Goal: Transaction & Acquisition: Obtain resource

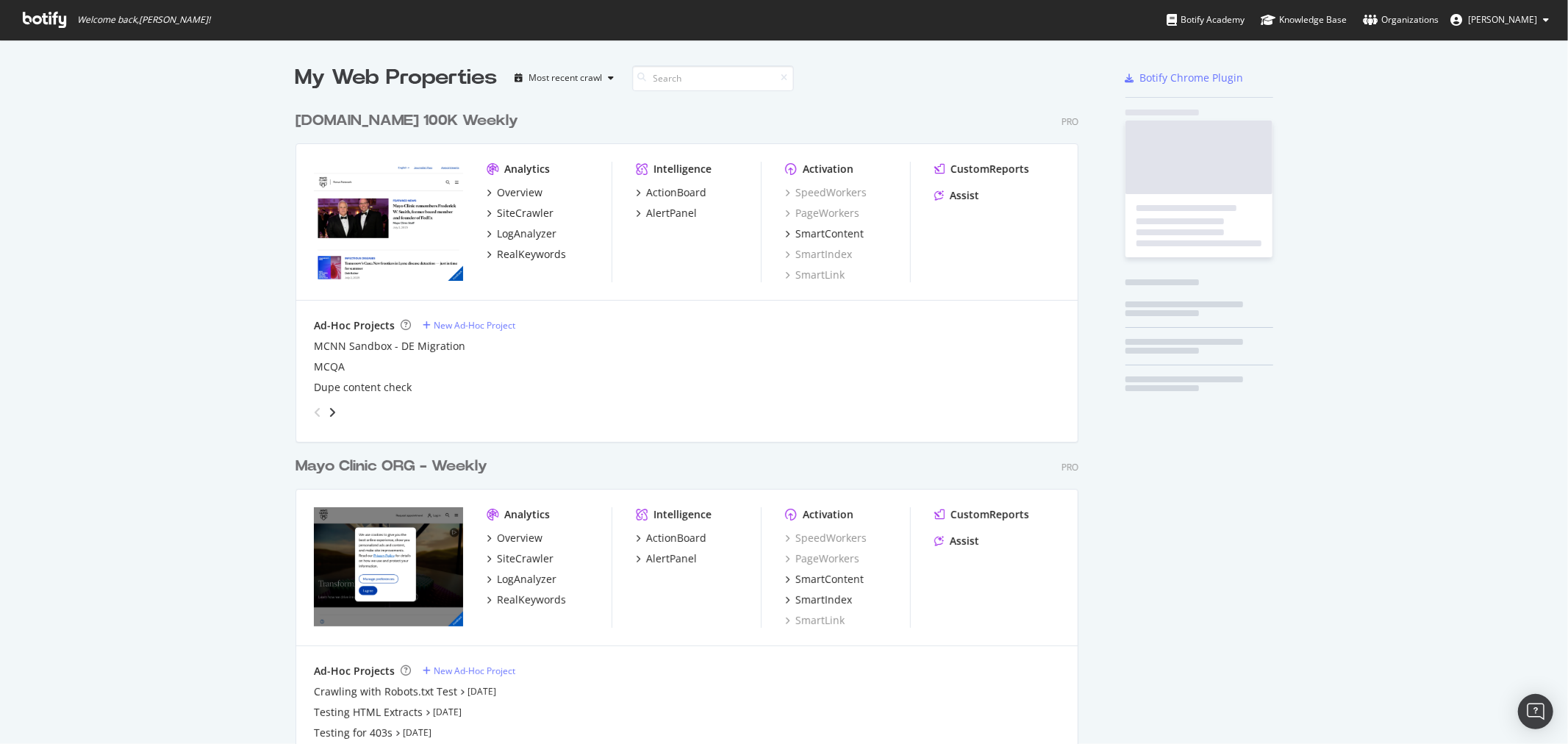
scroll to position [2089, 783]
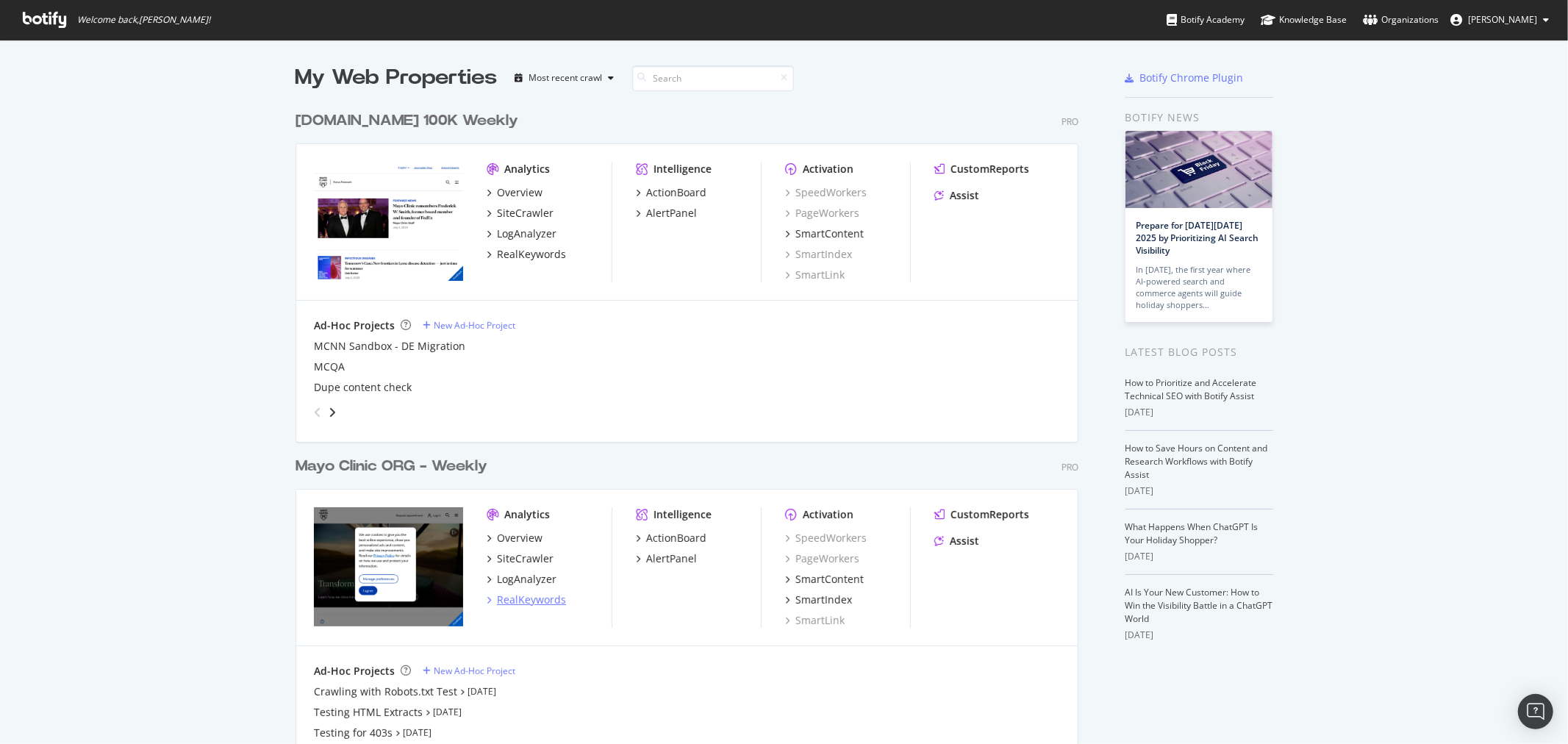
click at [517, 598] on div "RealKeywords" at bounding box center [531, 600] width 69 height 15
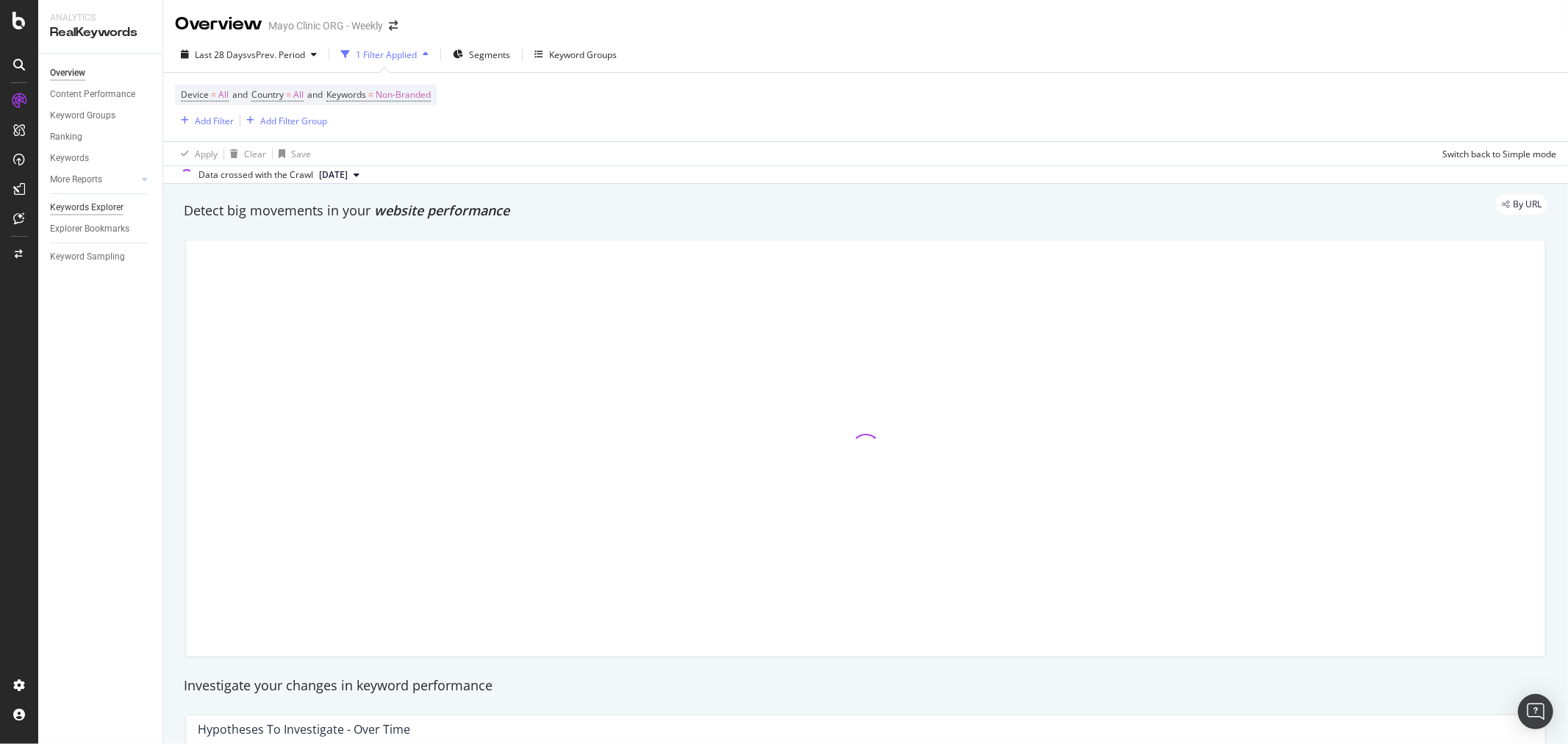
click at [88, 203] on div "Keywords Explorer" at bounding box center [87, 207] width 74 height 16
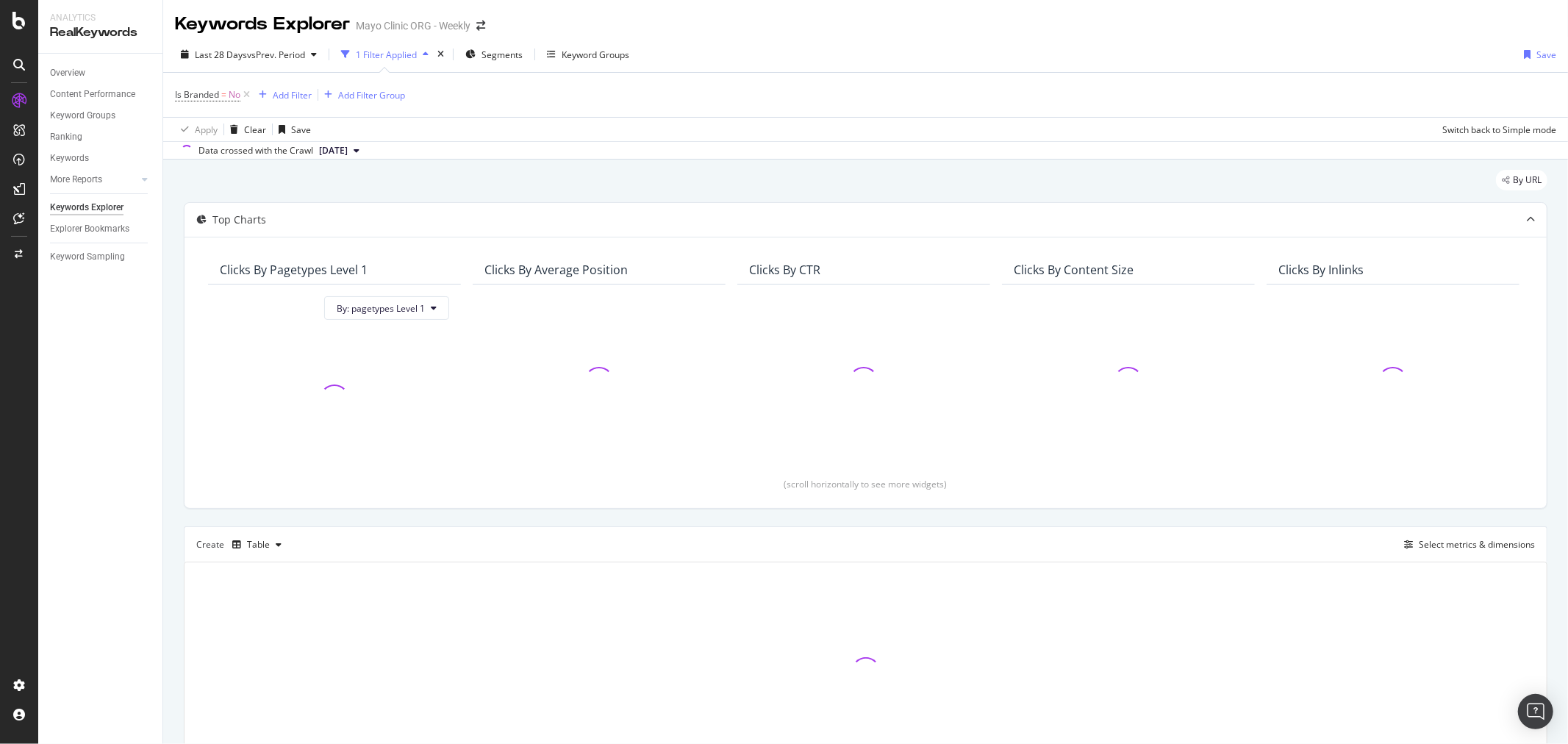
click at [79, 219] on div "Explorer Bookmarks" at bounding box center [106, 229] width 113 height 22
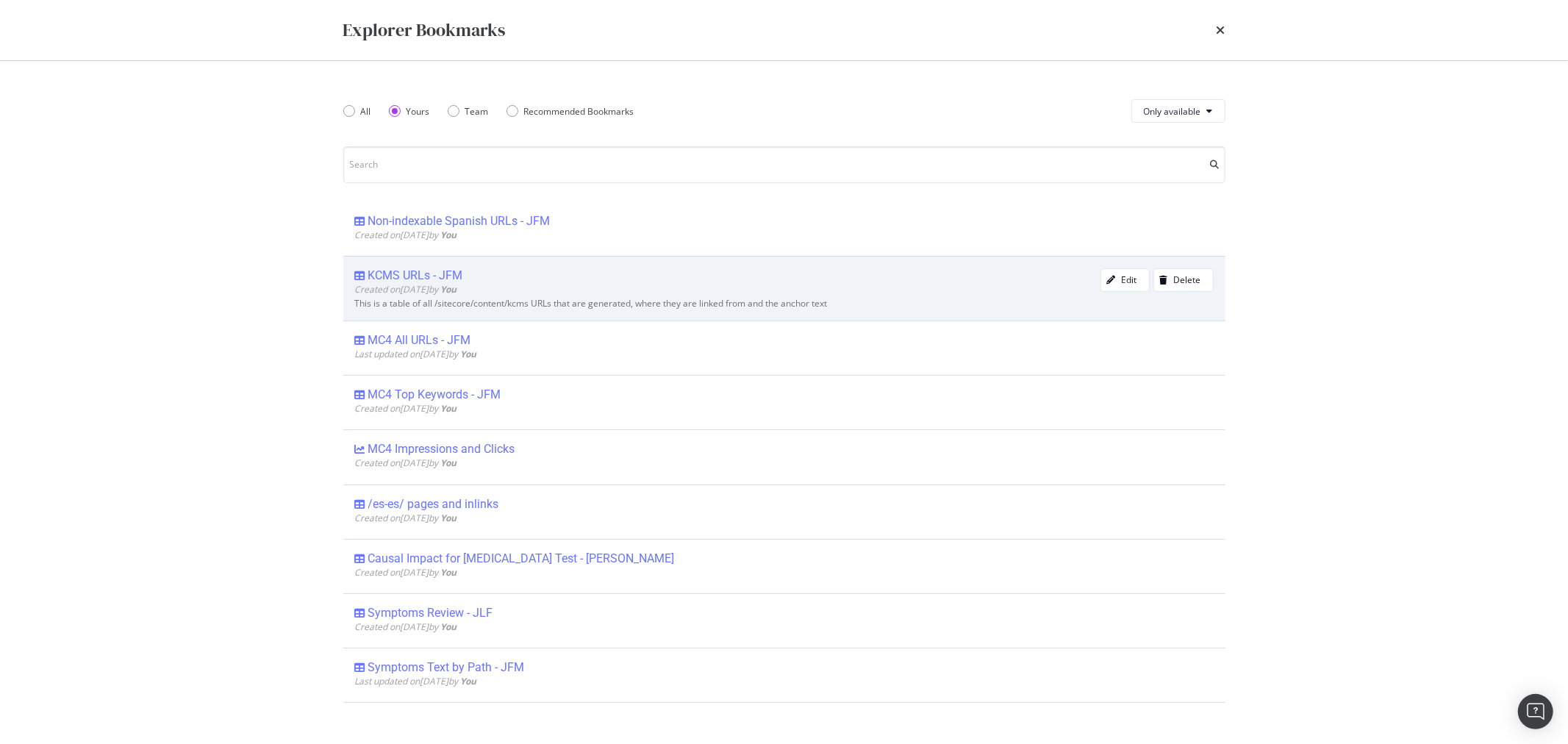
scroll to position [327, 0]
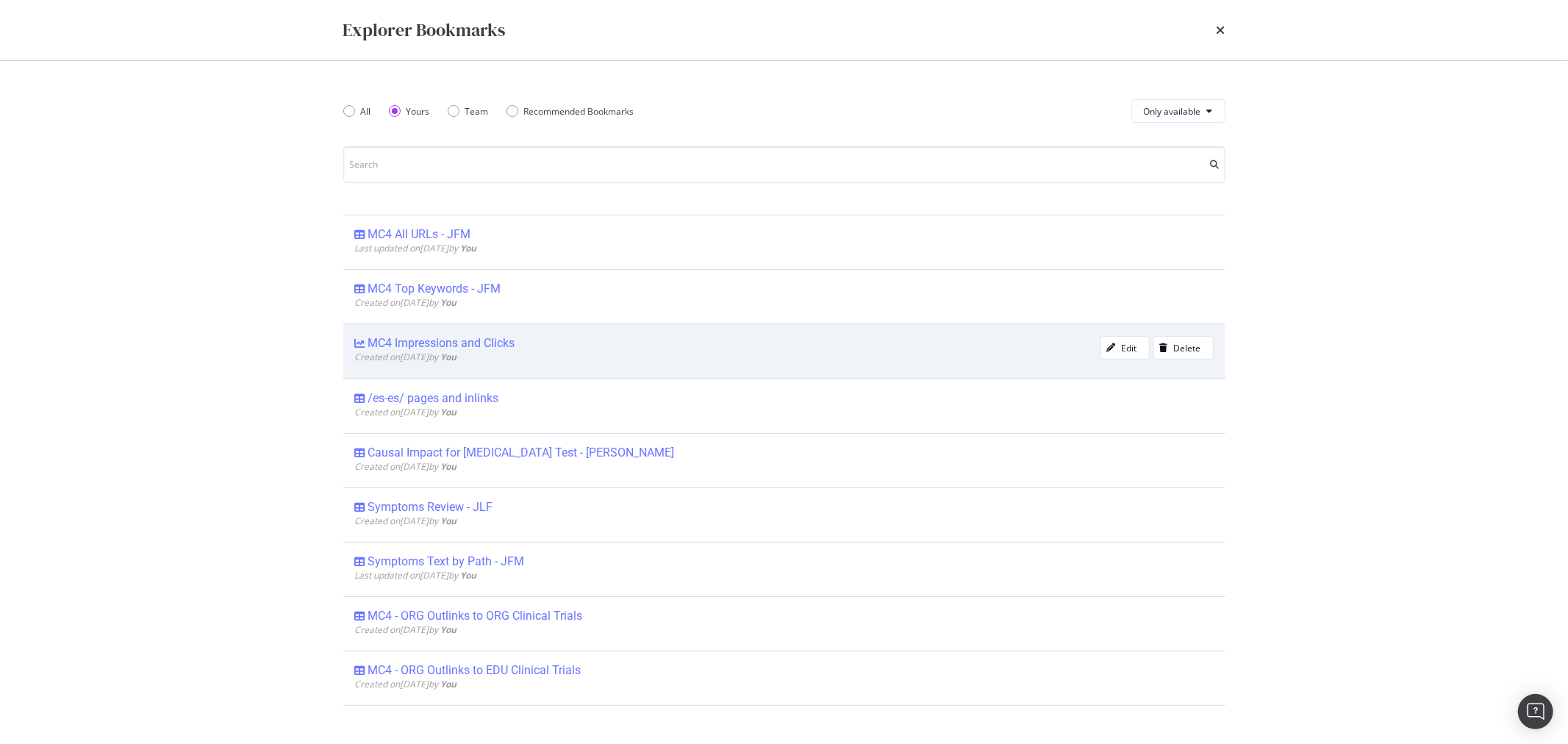
click at [445, 360] on span "Created on [DATE] by You" at bounding box center [406, 357] width 102 height 13
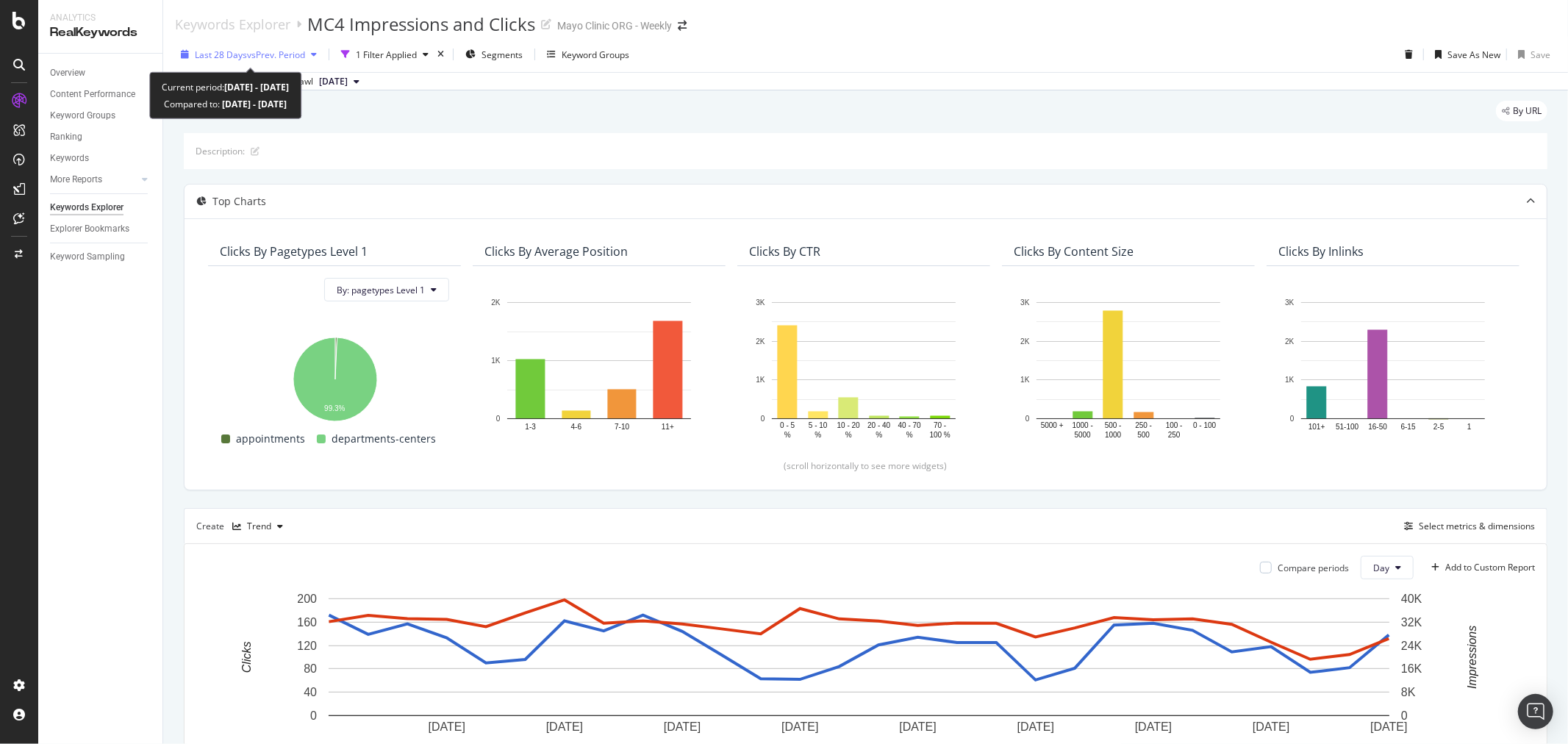
click at [225, 60] on span "Last 28 Days" at bounding box center [221, 54] width 52 height 13
click at [393, 51] on div "1 Filter Applied" at bounding box center [386, 54] width 61 height 13
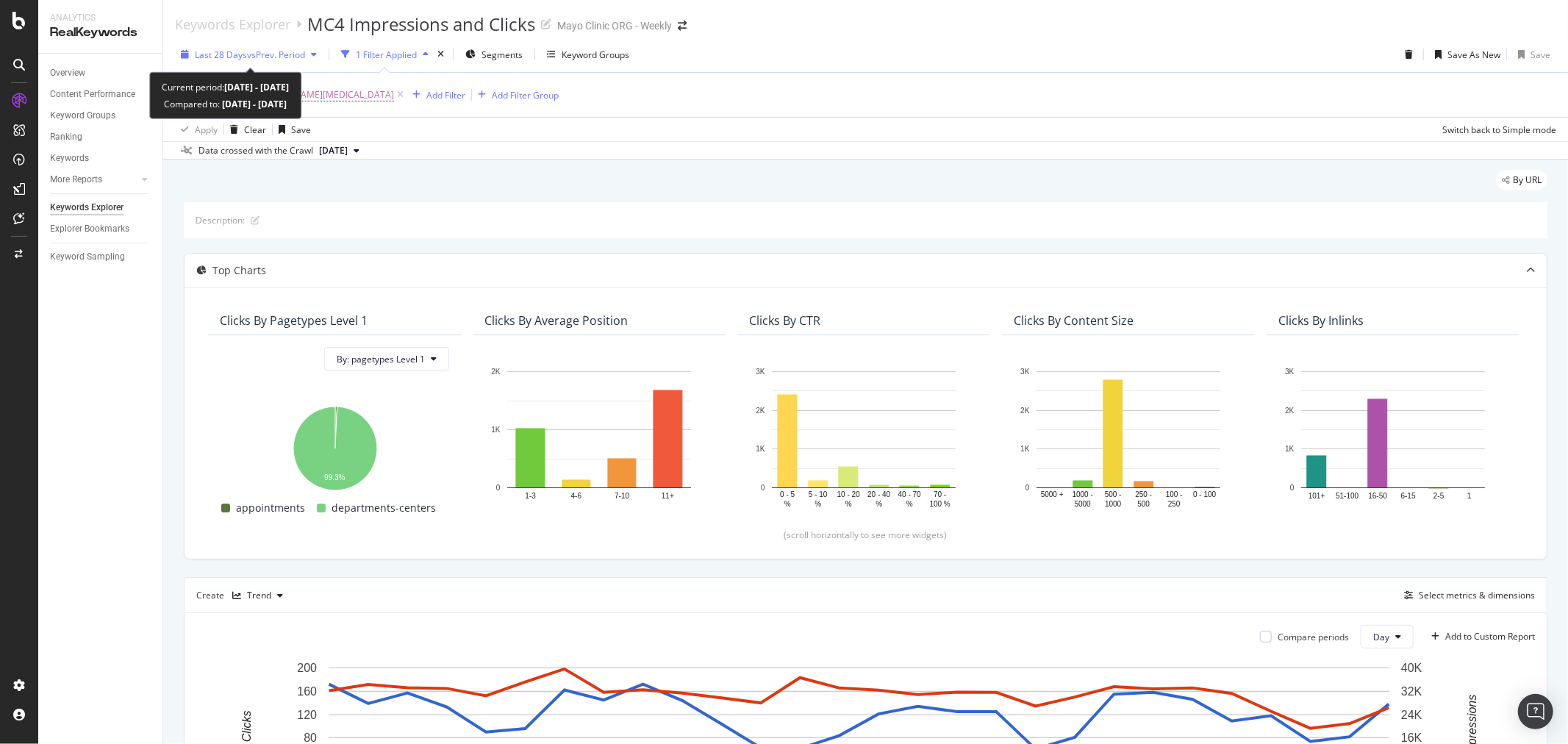
click at [258, 46] on div "Last 28 Days vs Prev. Period" at bounding box center [249, 54] width 148 height 22
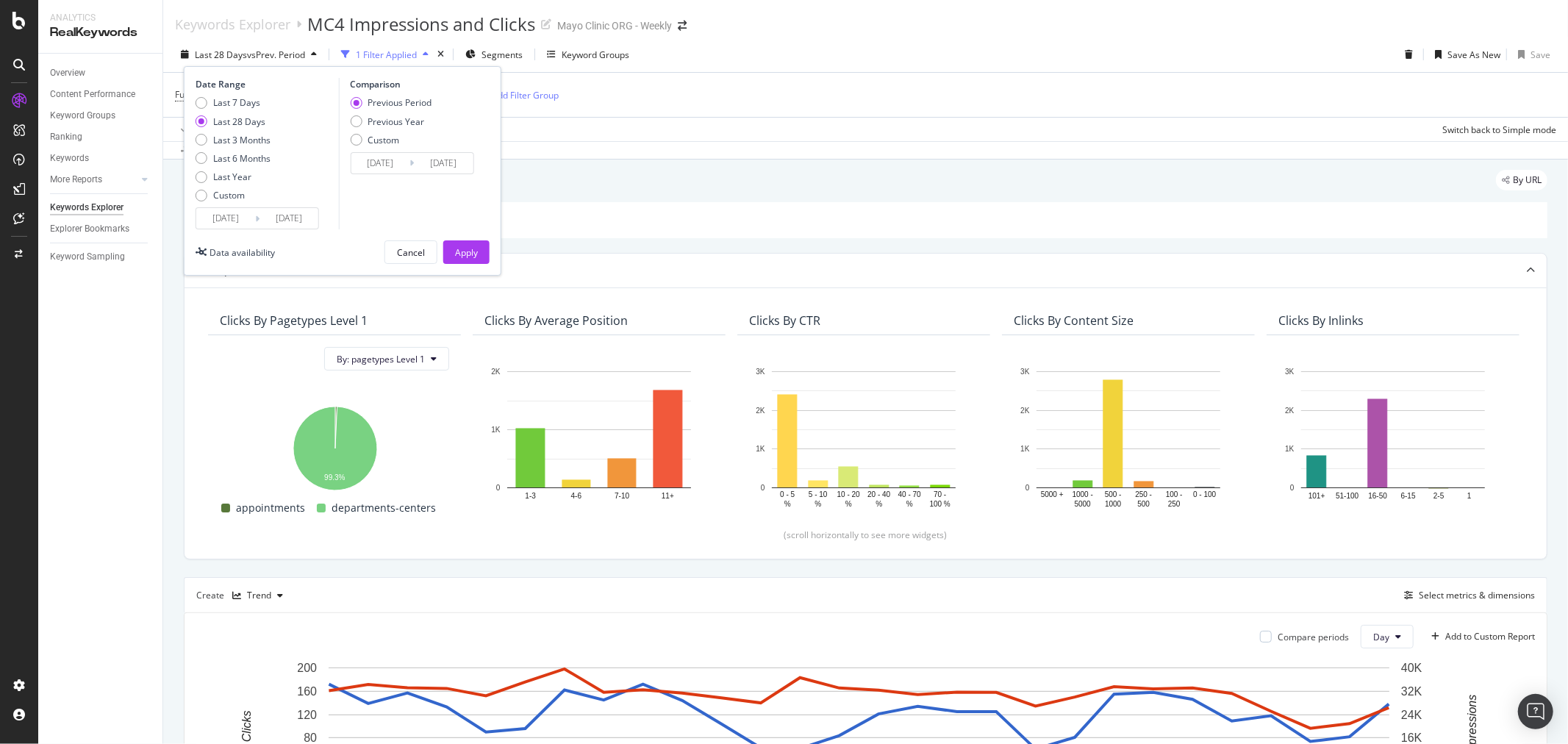
click at [229, 225] on input "[DATE]" at bounding box center [225, 219] width 59 height 21
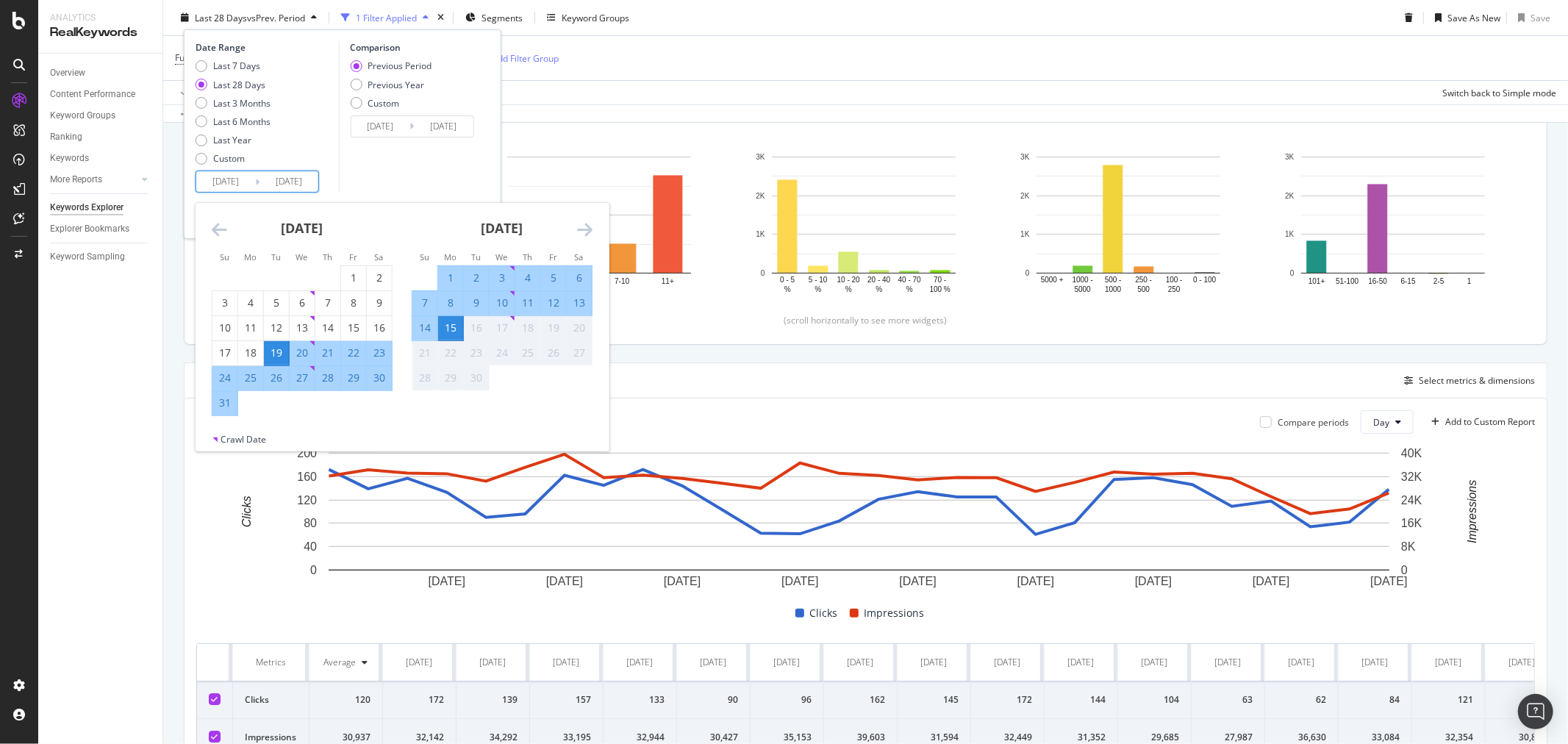
scroll to position [302, 0]
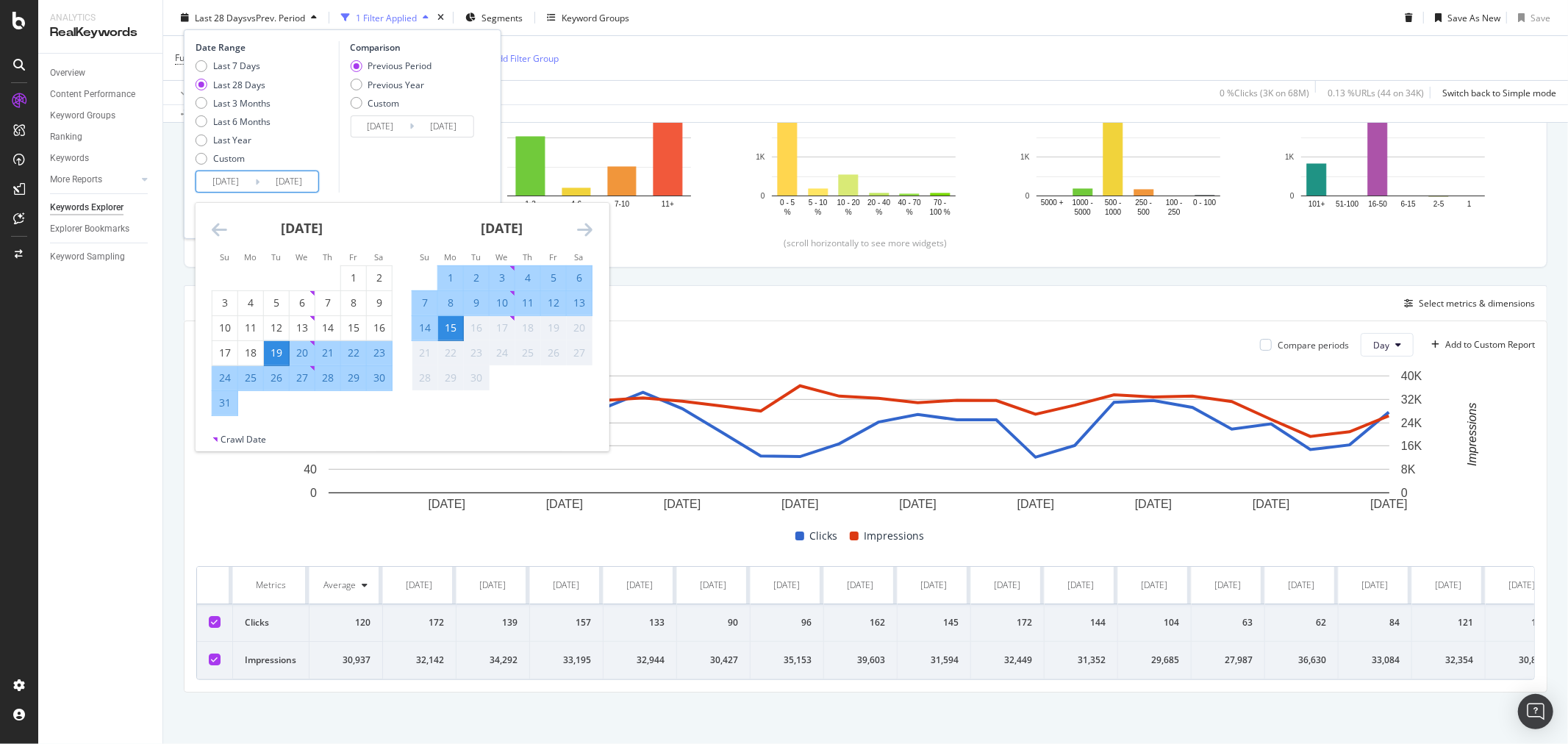
click at [866, 295] on div "Create Trend Select metrics & dimensions" at bounding box center [865, 302] width 1364 height 35
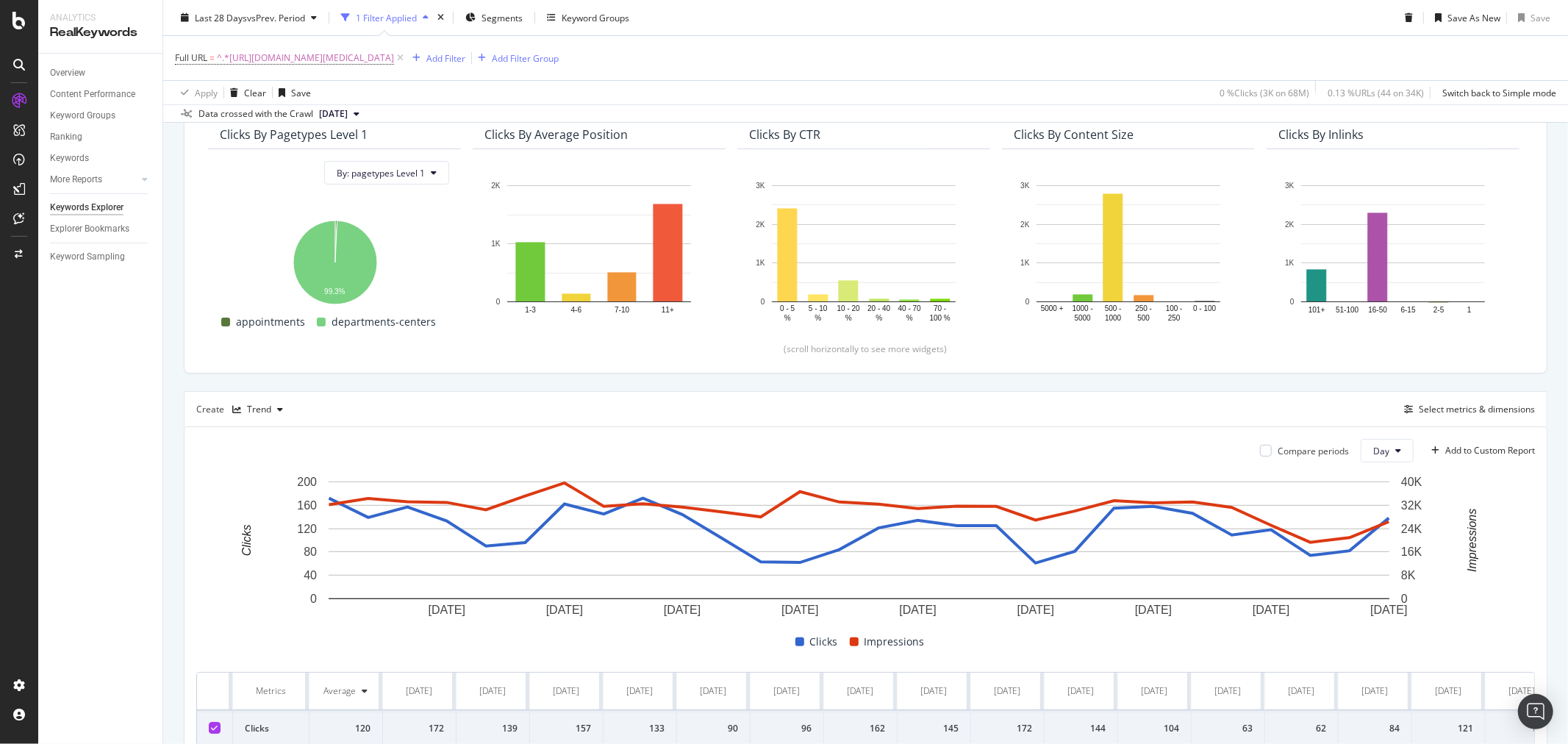
scroll to position [0, 0]
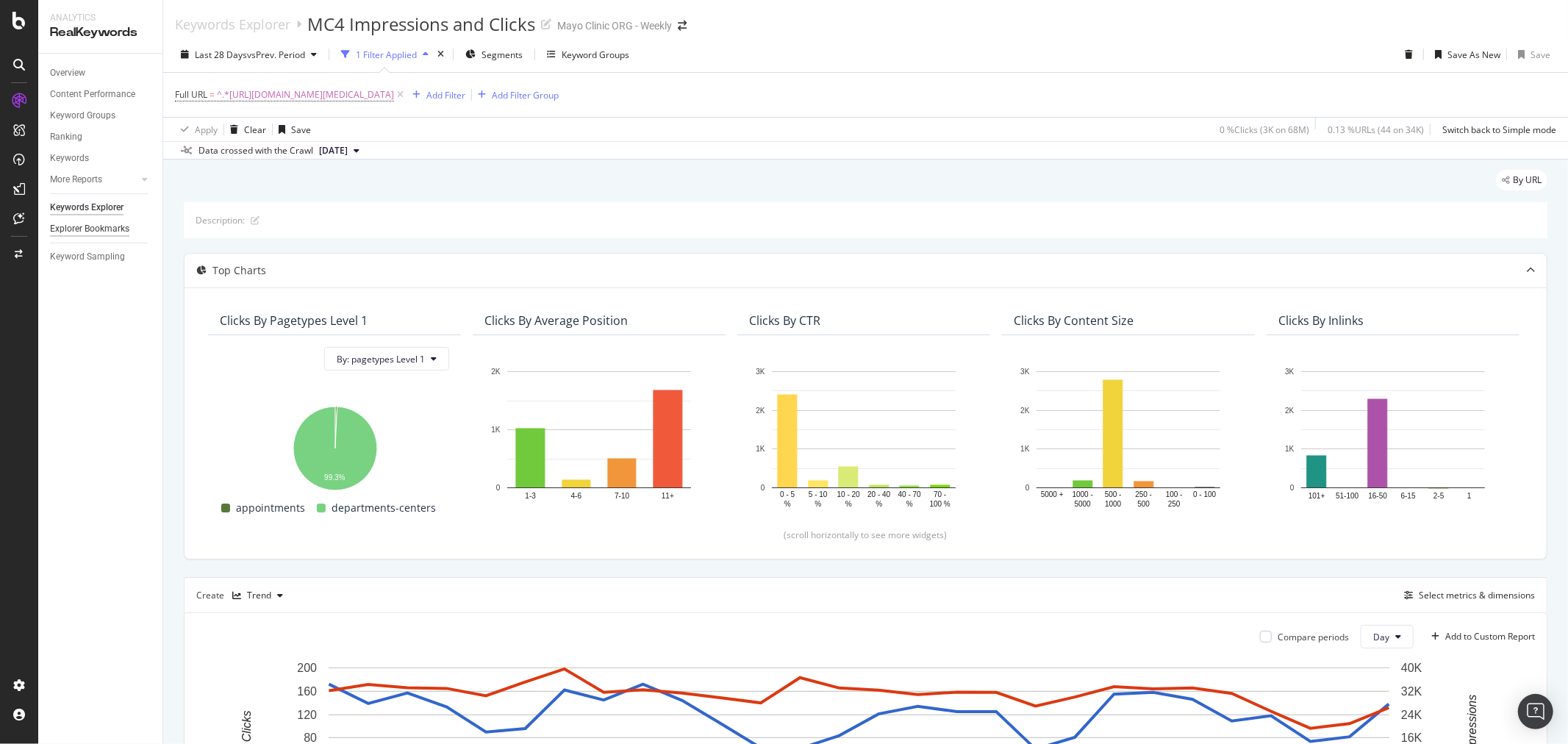
click at [101, 226] on div "Explorer Bookmarks" at bounding box center [90, 229] width 79 height 16
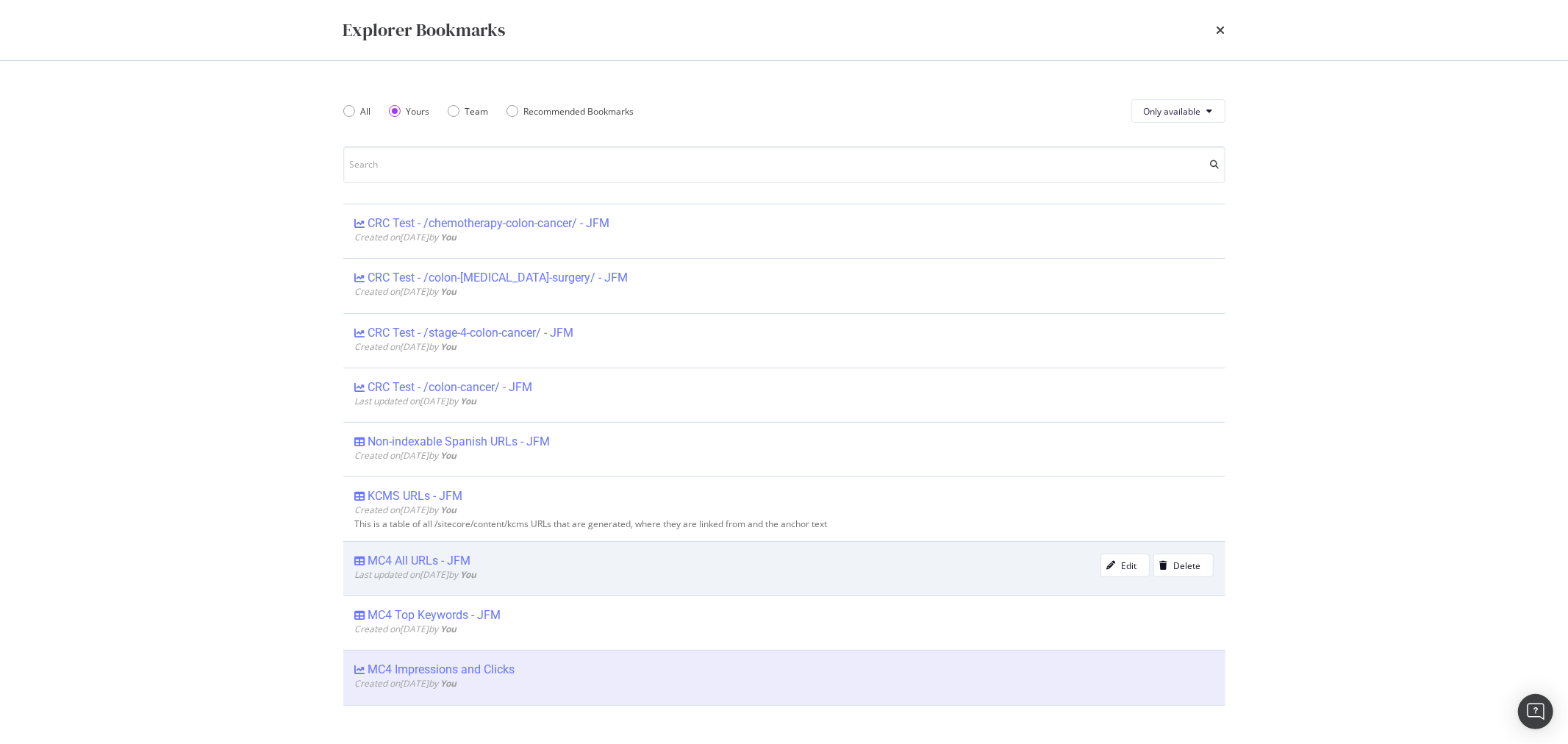
click at [448, 567] on div "MC4 All URLs - JFM" at bounding box center [420, 561] width 103 height 15
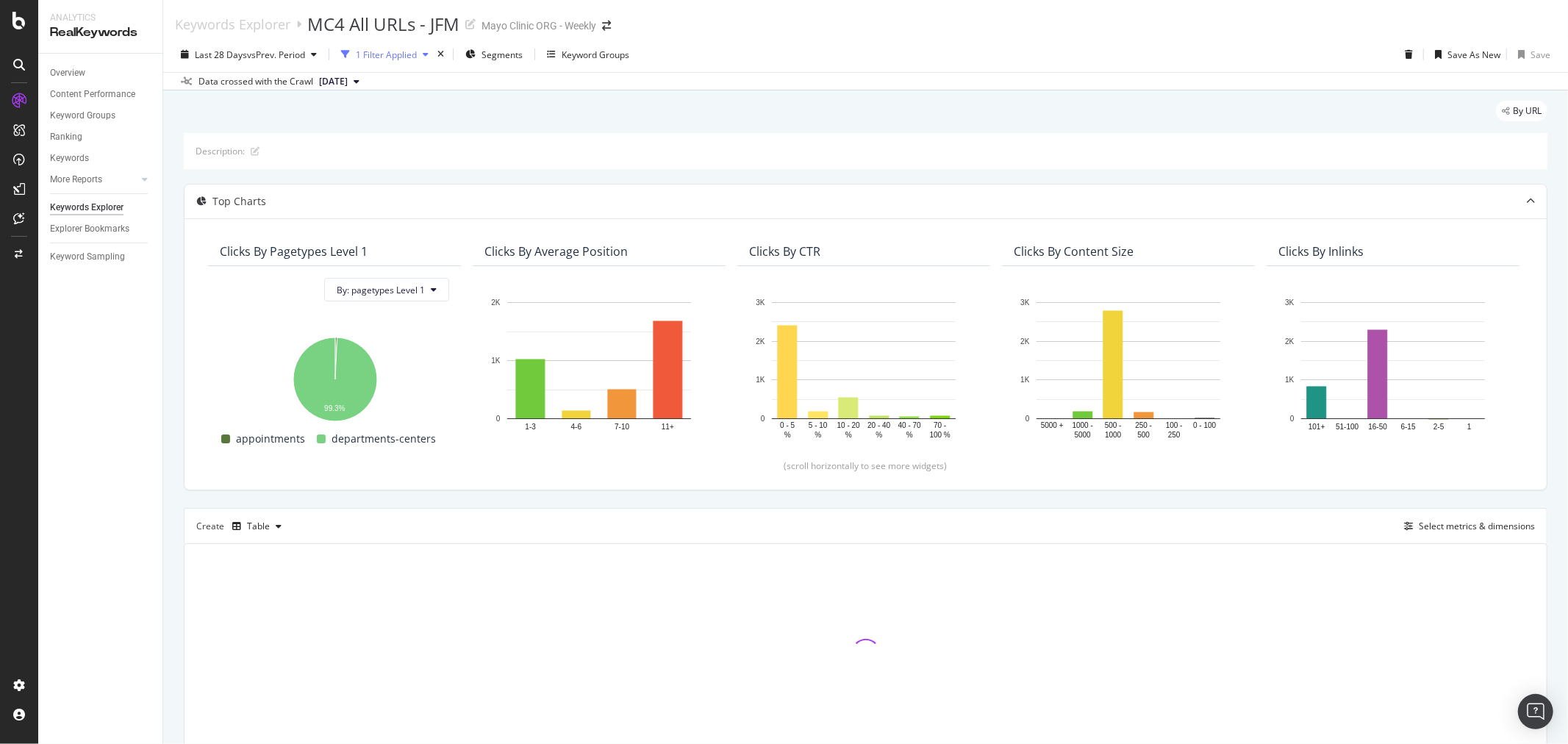
click at [413, 61] on div "1 Filter Applied" at bounding box center [384, 54] width 99 height 22
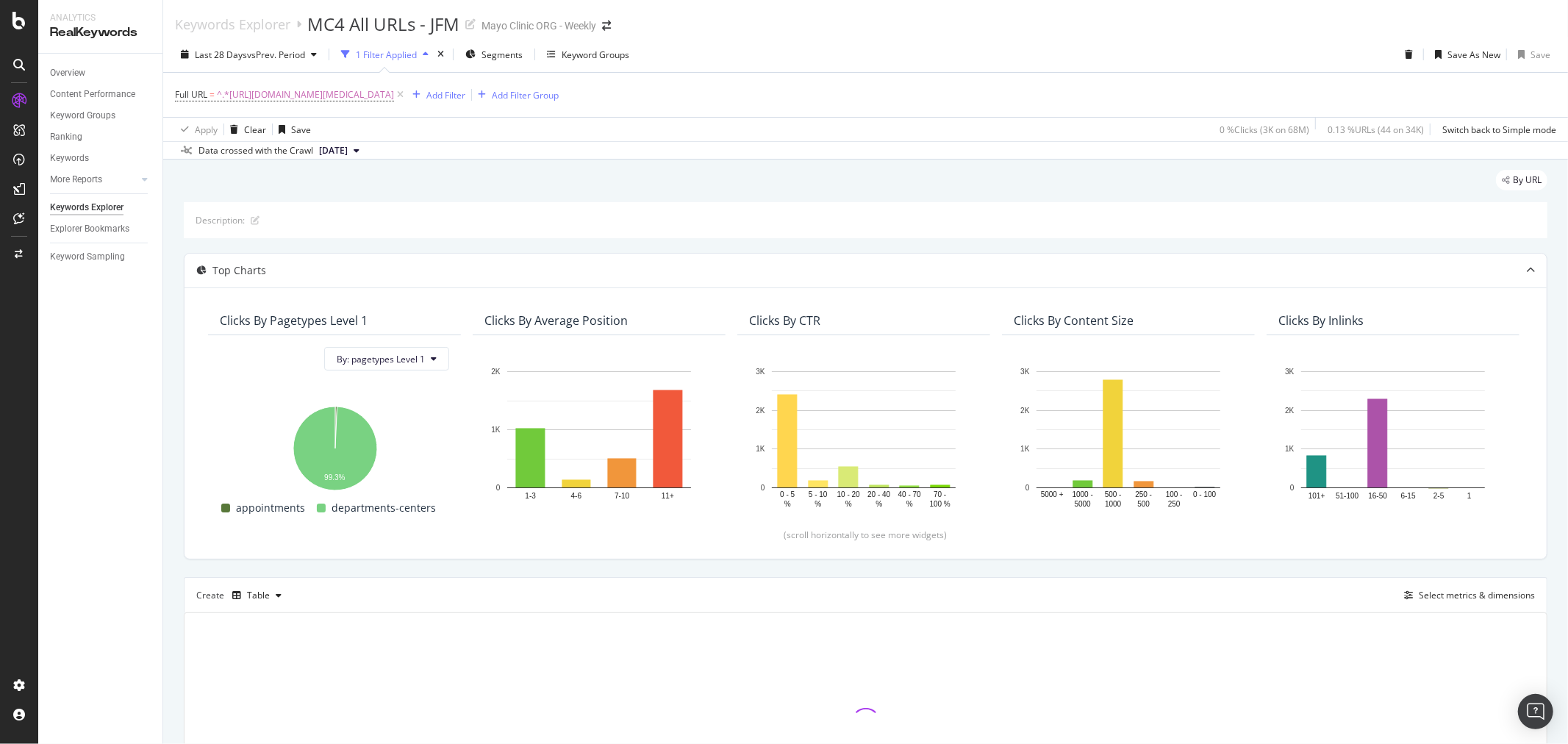
click at [439, 197] on div "By URL" at bounding box center [865, 186] width 1364 height 32
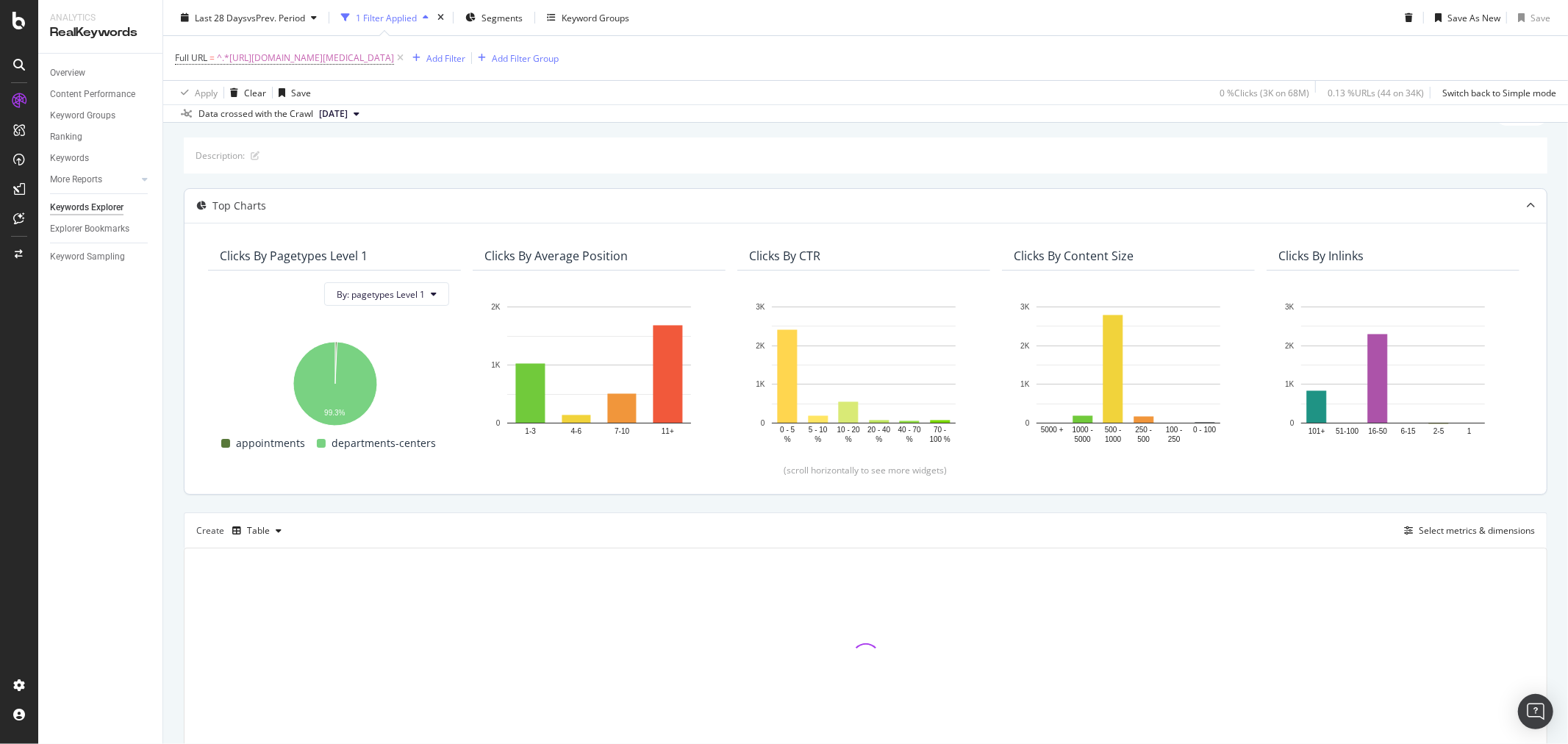
scroll to position [142, 0]
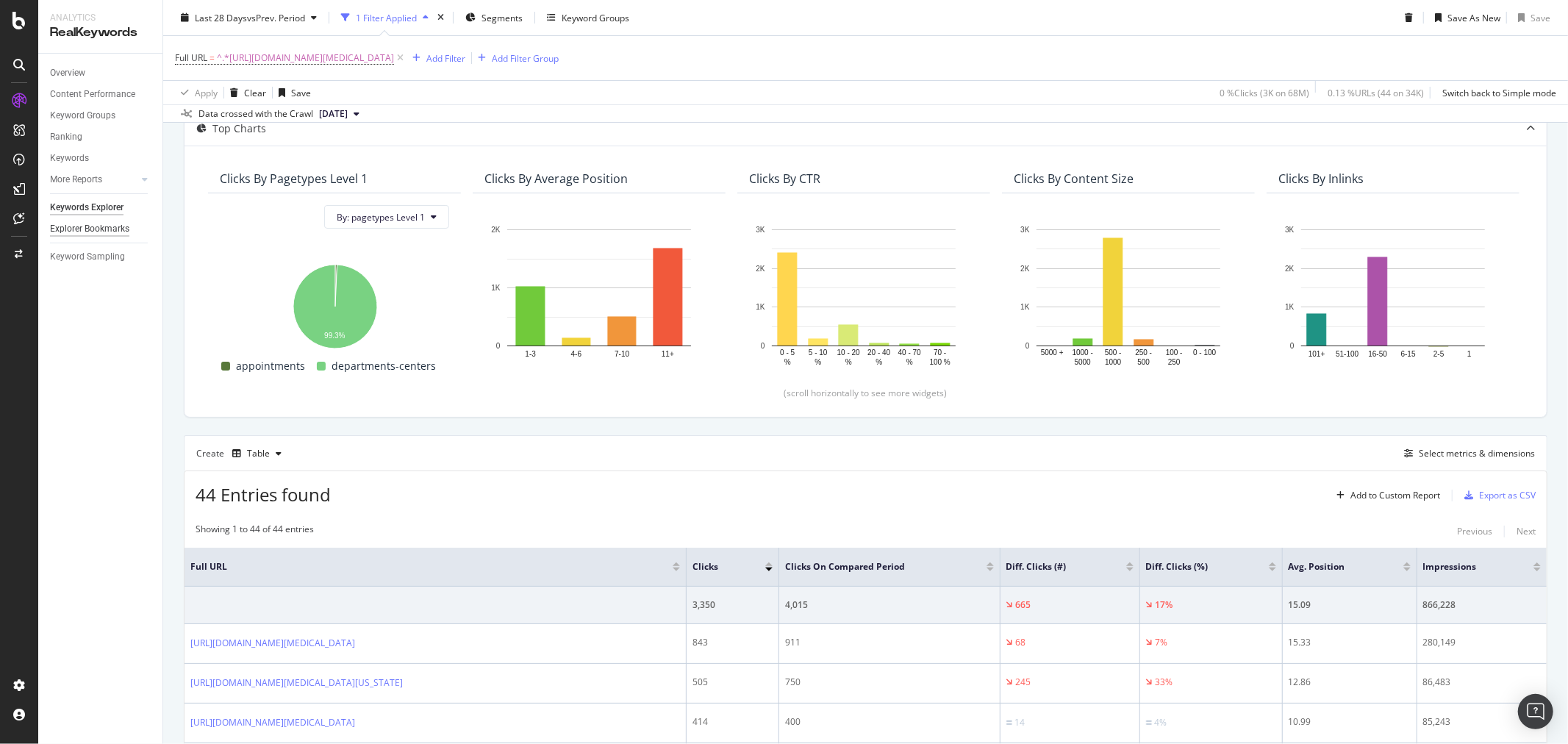
click at [92, 227] on div "Explorer Bookmarks" at bounding box center [90, 229] width 79 height 16
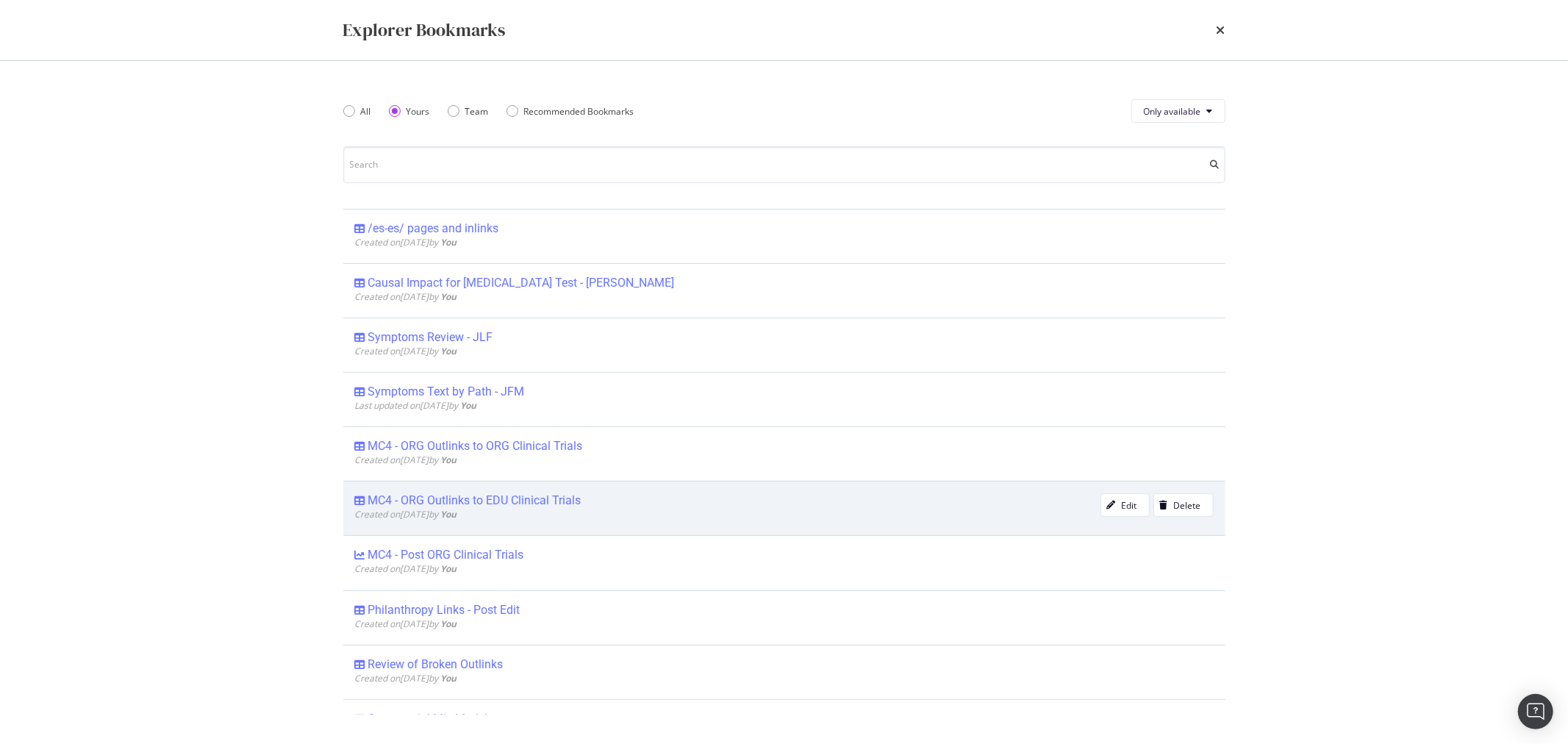
scroll to position [408, 0]
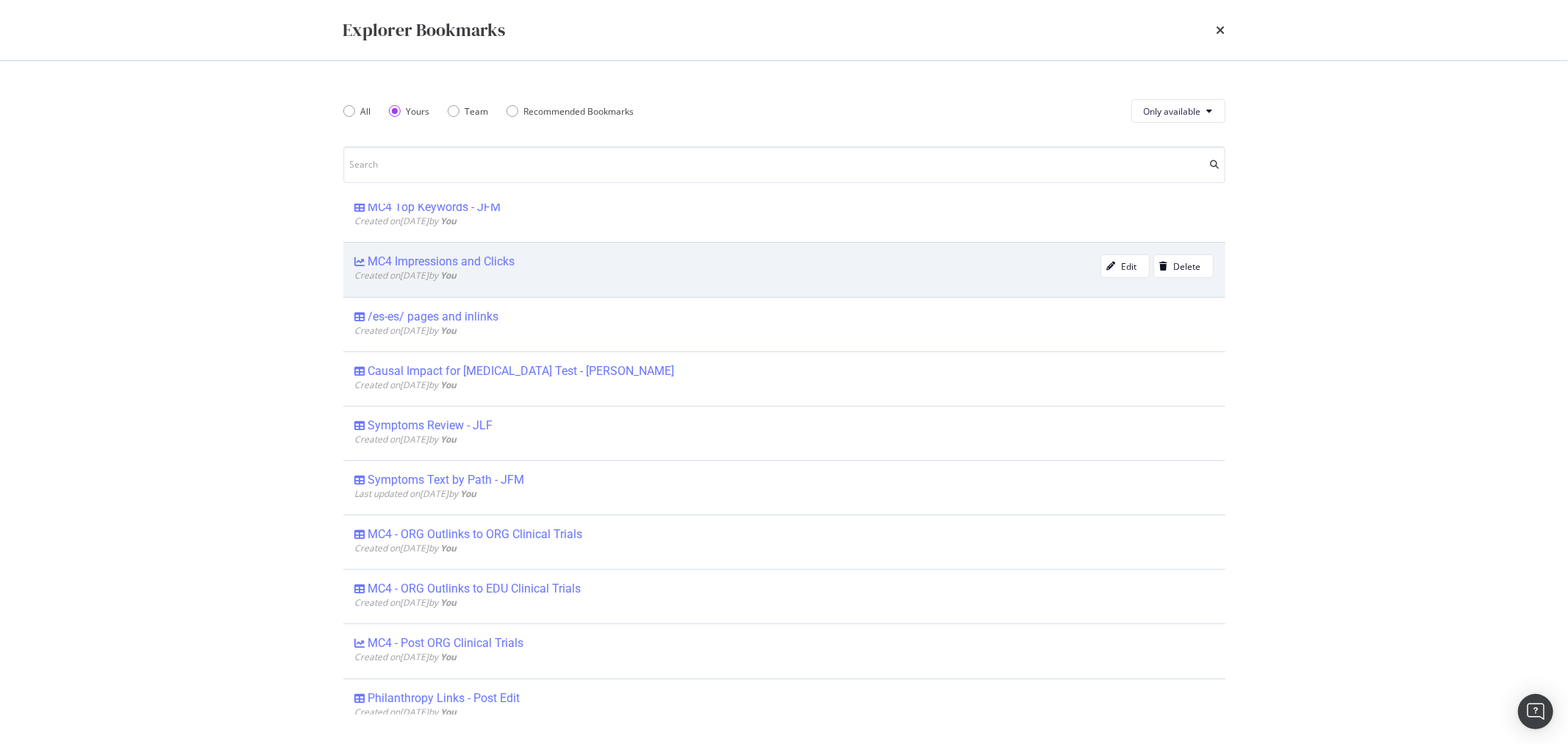
click at [501, 253] on div "MC4 Impressions and Clicks Created on [DATE] by You Edit Delete" at bounding box center [784, 269] width 882 height 54
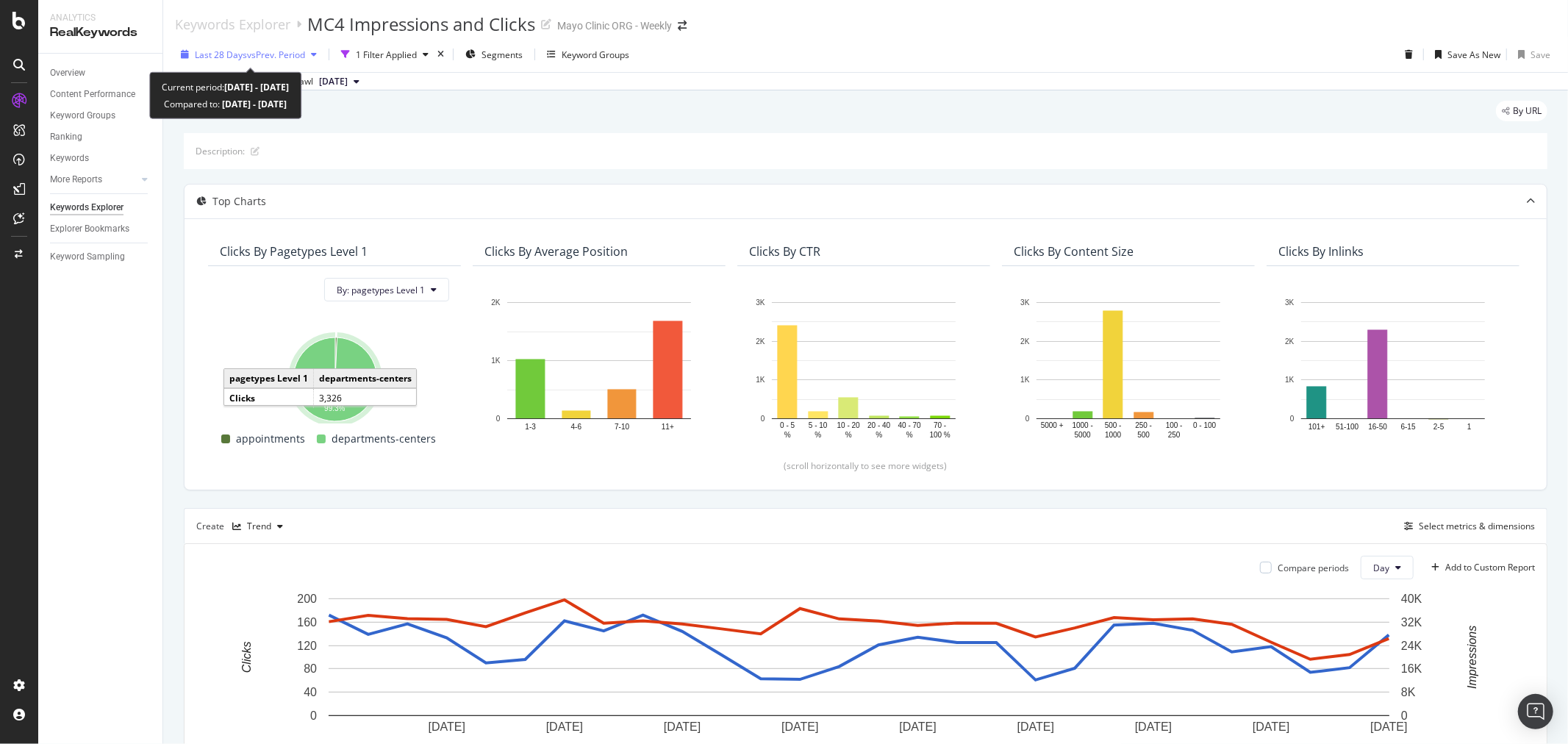
click at [269, 55] on span "vs Prev. Period" at bounding box center [276, 54] width 58 height 13
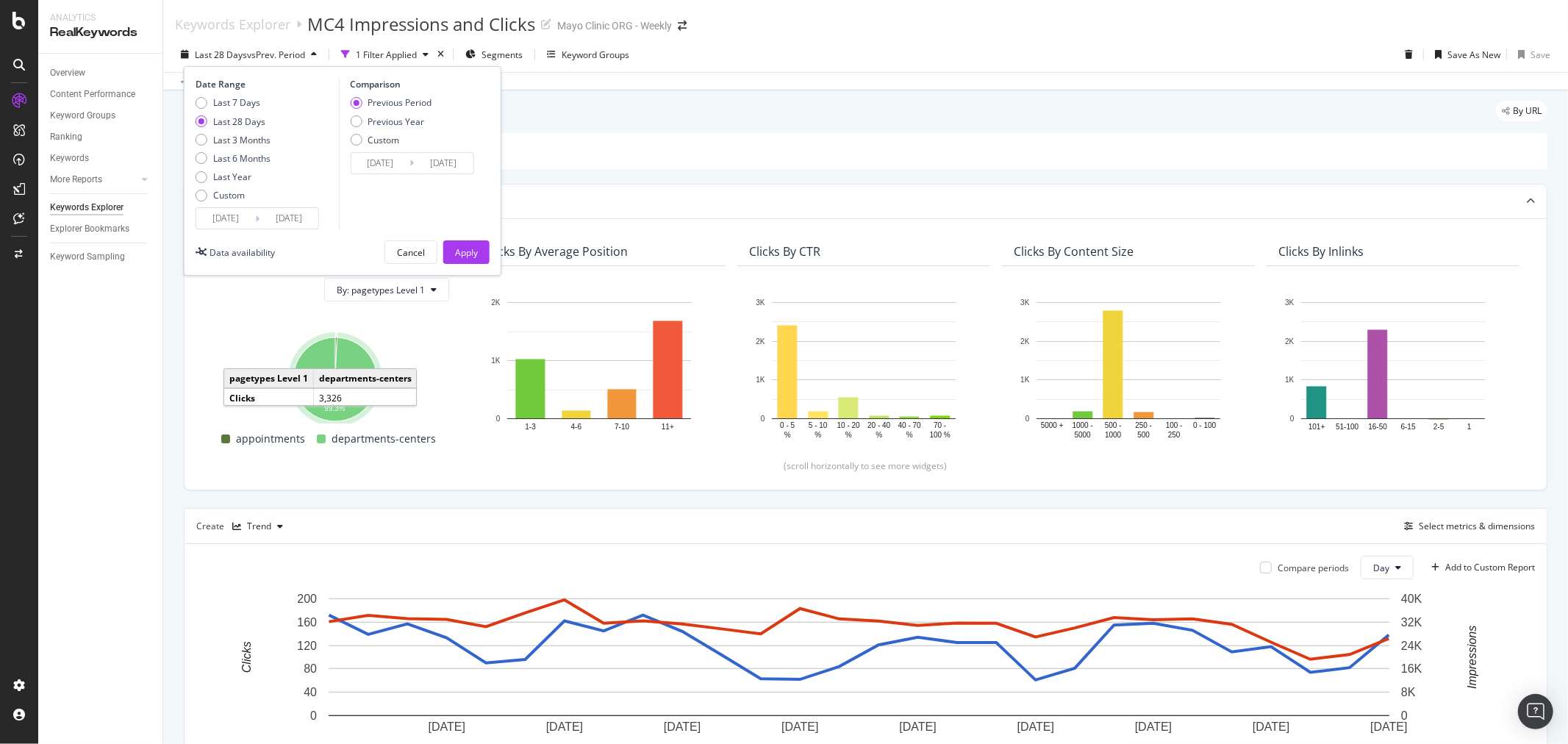
click at [236, 218] on input "[DATE]" at bounding box center [225, 219] width 59 height 21
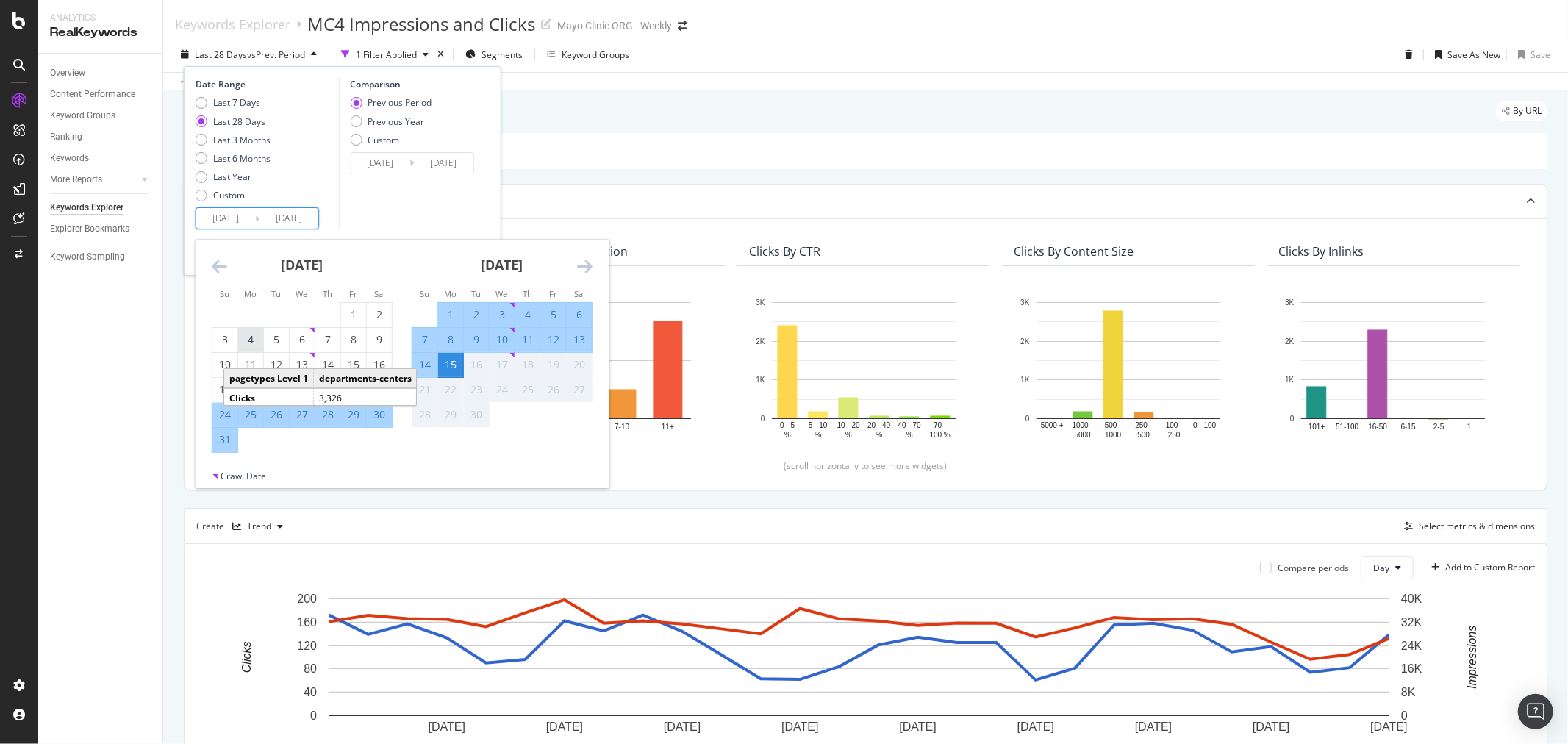
click at [255, 342] on div "4" at bounding box center [251, 340] width 25 height 15
type input "[DATE]"
click at [420, 369] on div "14" at bounding box center [425, 365] width 25 height 15
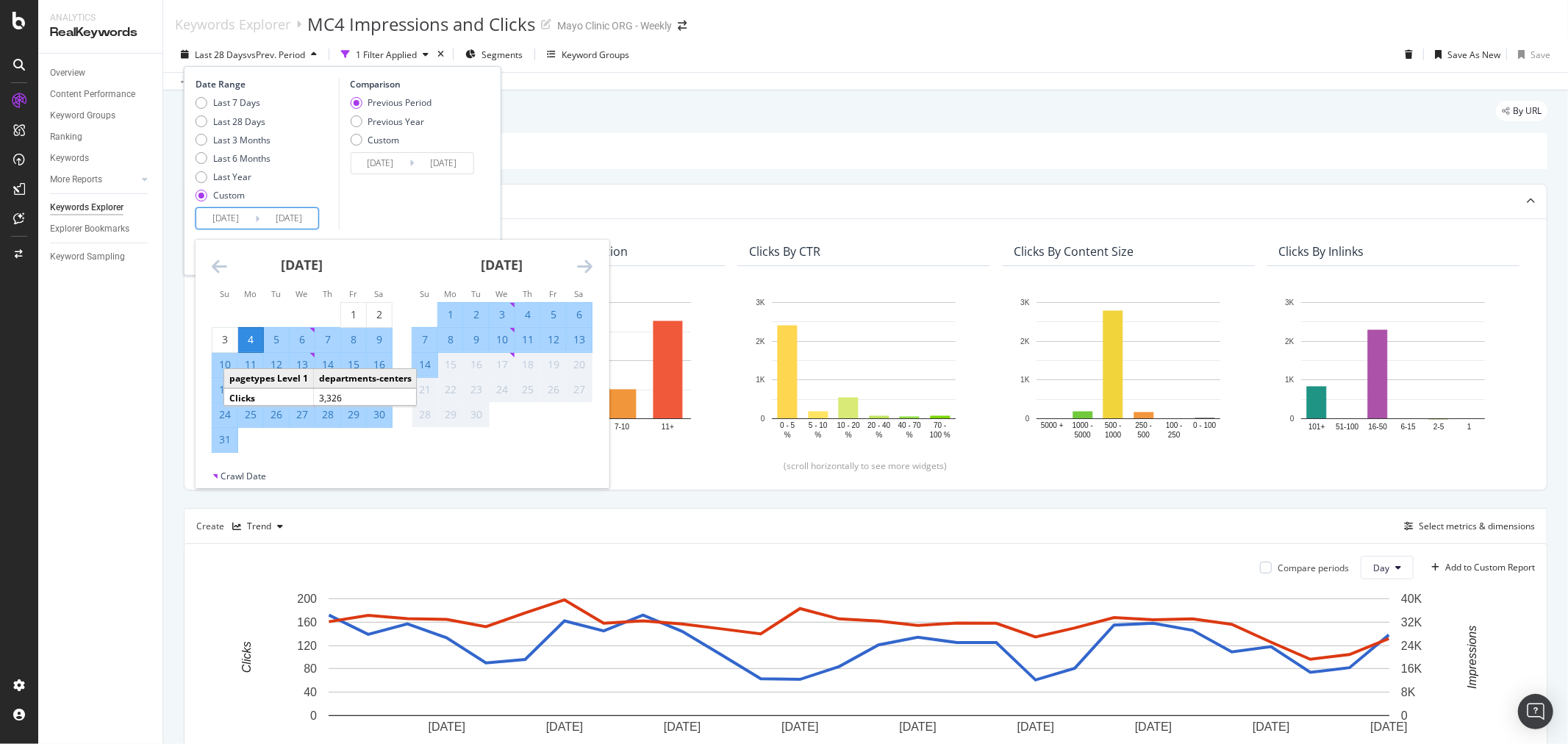
type input "[DATE]"
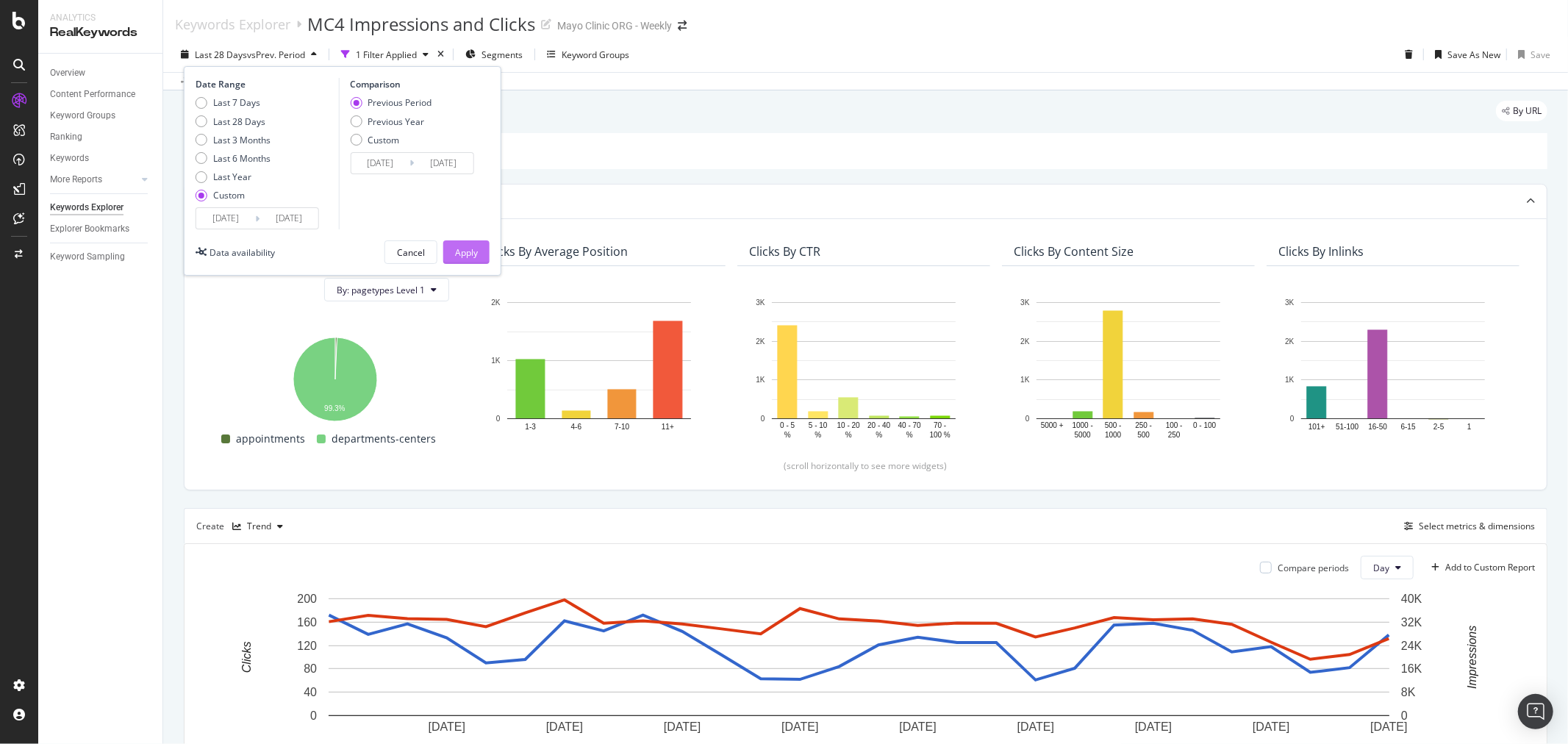
click at [468, 251] on div "Apply" at bounding box center [466, 252] width 23 height 13
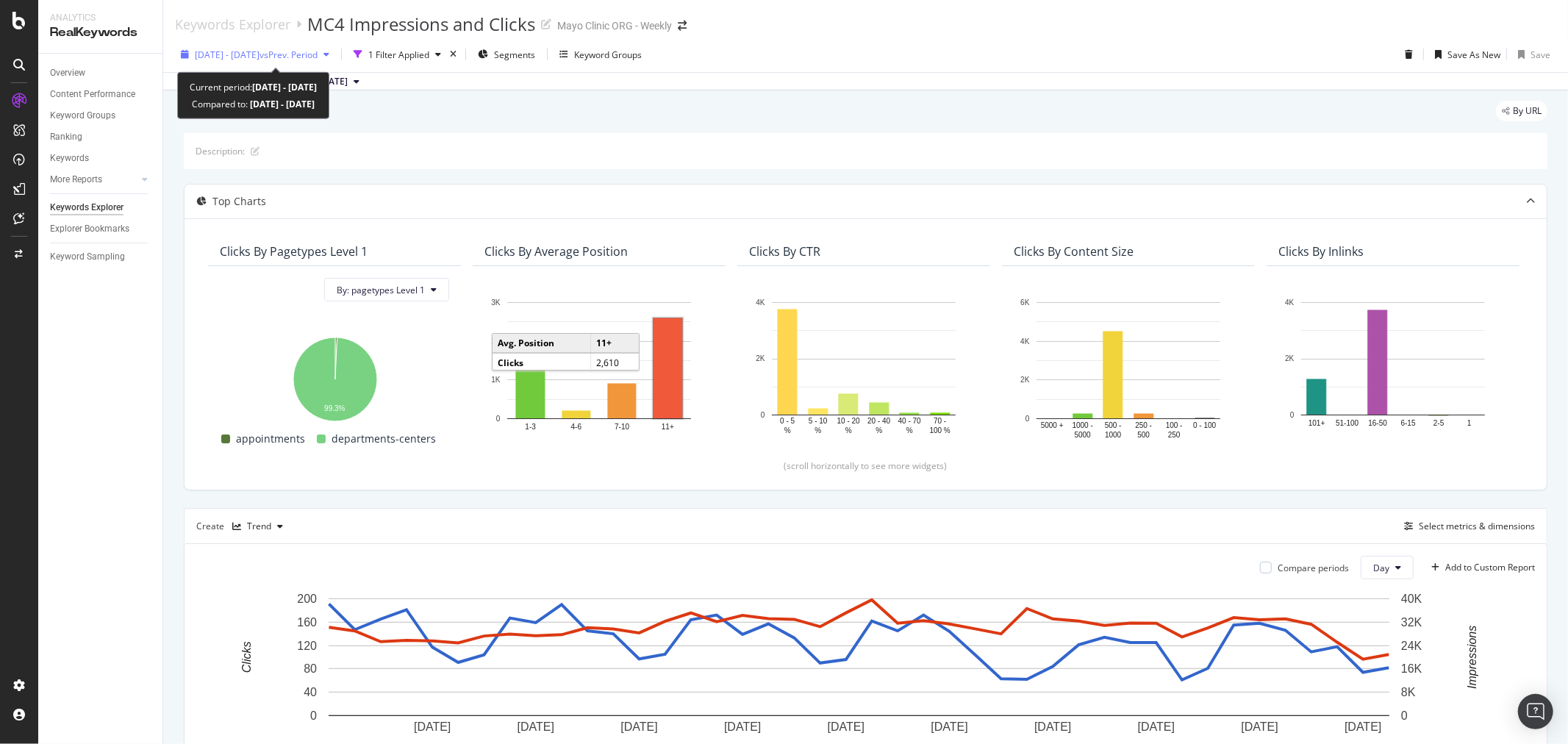
click at [260, 56] on span "[DATE] - [DATE]" at bounding box center [227, 54] width 65 height 13
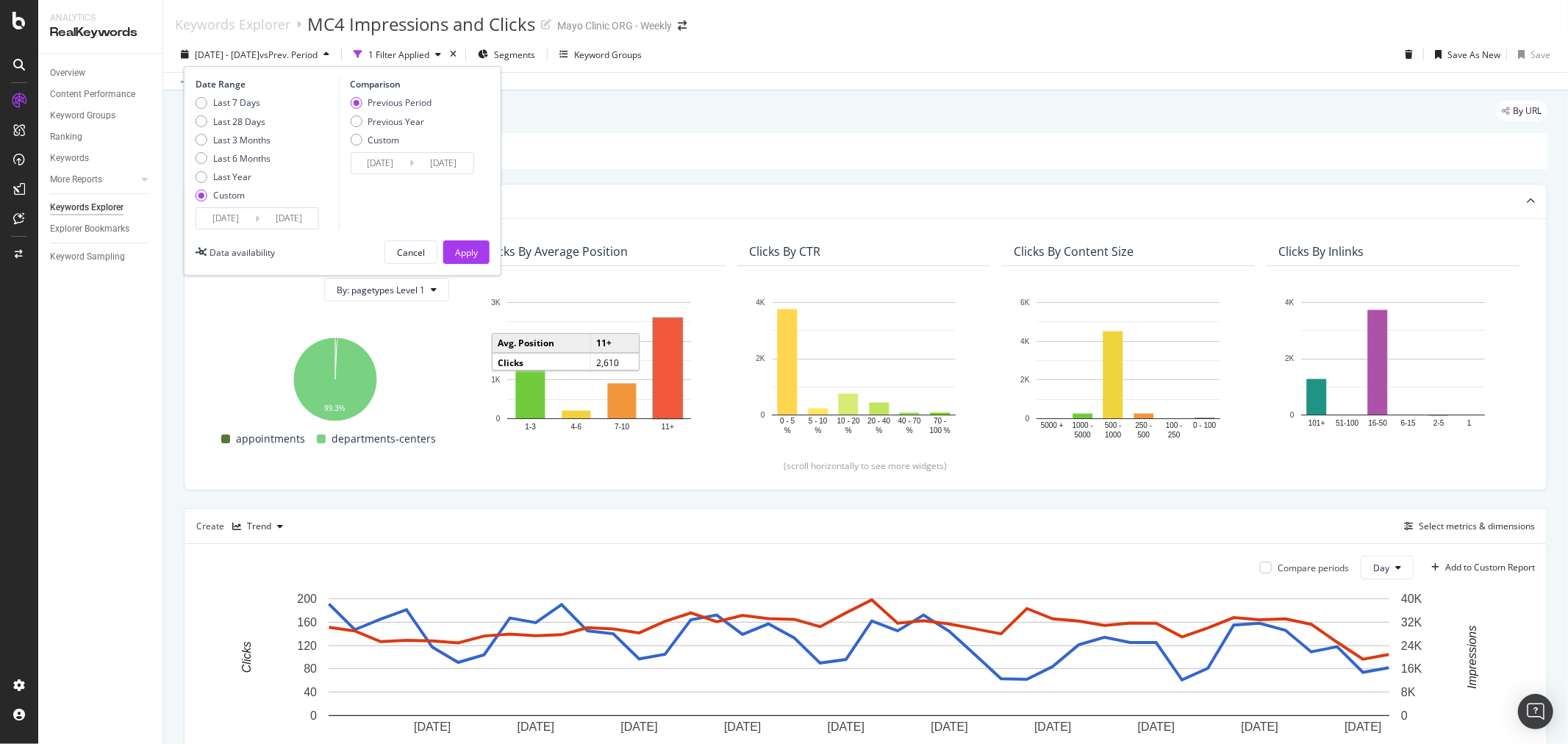
click at [233, 216] on input "[DATE]" at bounding box center [225, 219] width 59 height 21
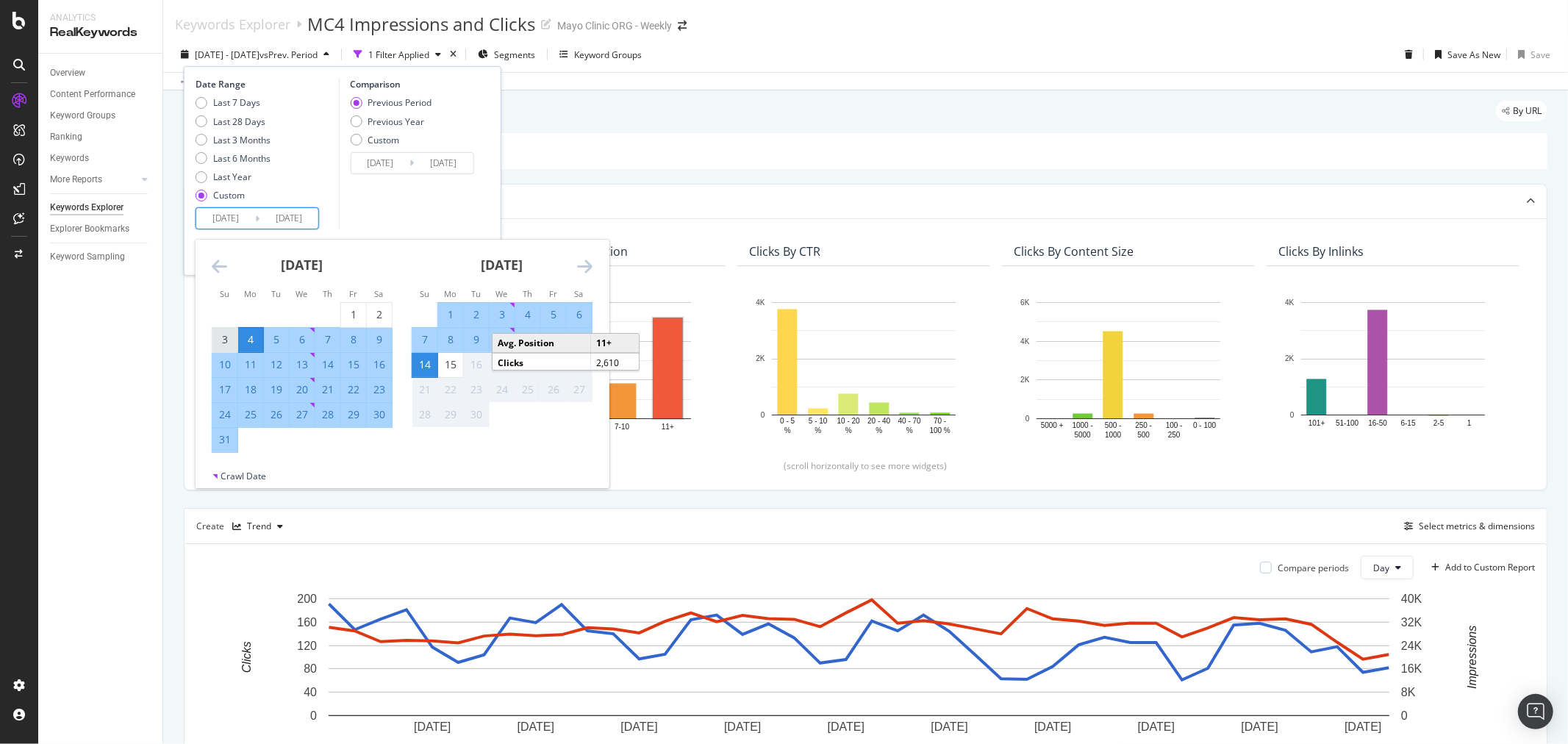
click at [225, 342] on div "3" at bounding box center [225, 340] width 25 height 15
type input "[DATE]"
click at [431, 215] on div "Comparison Previous Period Previous Year Custom [DATE] Navigate forward to inte…" at bounding box center [407, 153] width 139 height 151
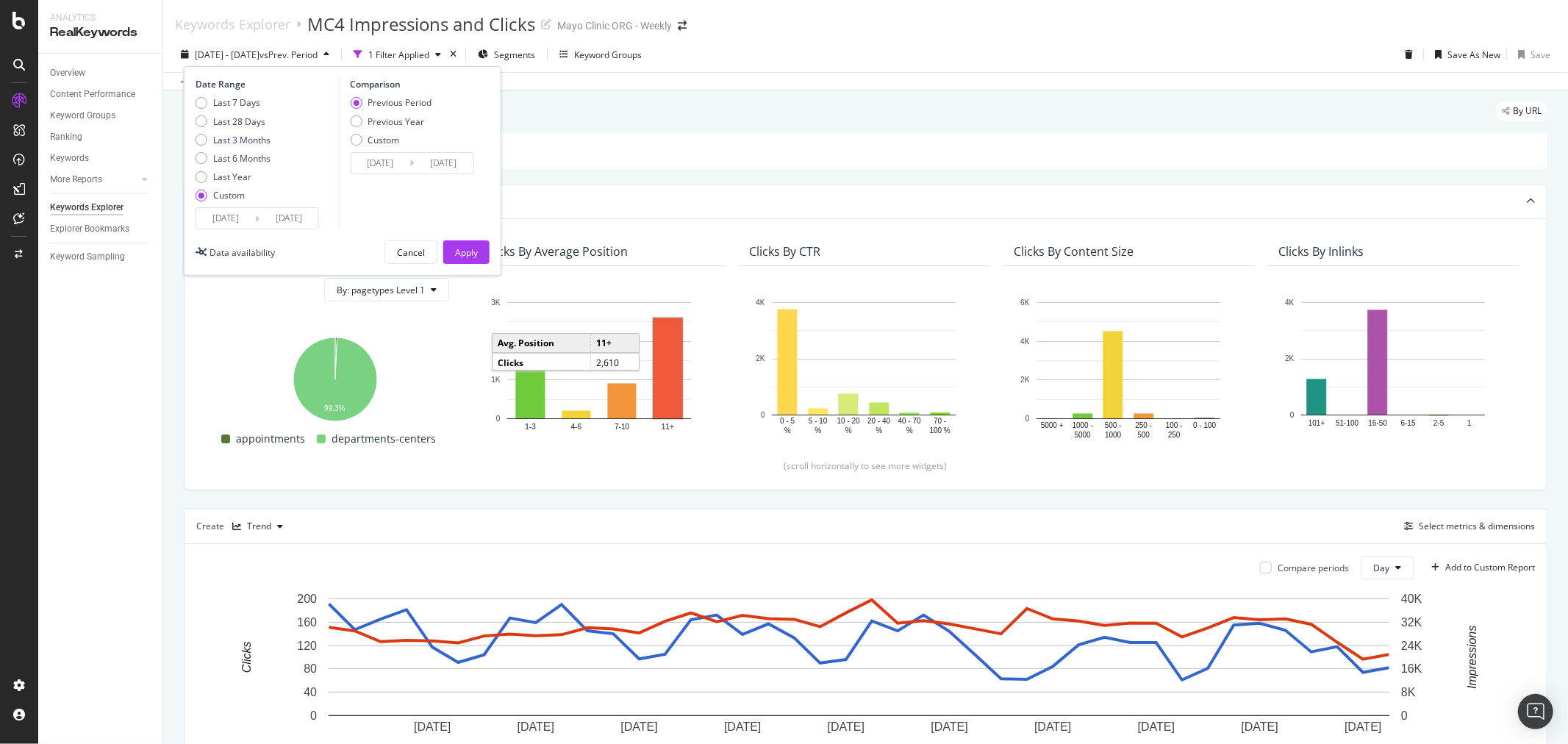
drag, startPoint x: 369, startPoint y: 198, endPoint x: 322, endPoint y: 252, distance: 71.6
click at [369, 199] on div "Comparison Previous Period Previous Year Custom [DATE] Navigate forward to inte…" at bounding box center [407, 153] width 139 height 151
click at [460, 251] on div "Apply" at bounding box center [466, 252] width 23 height 13
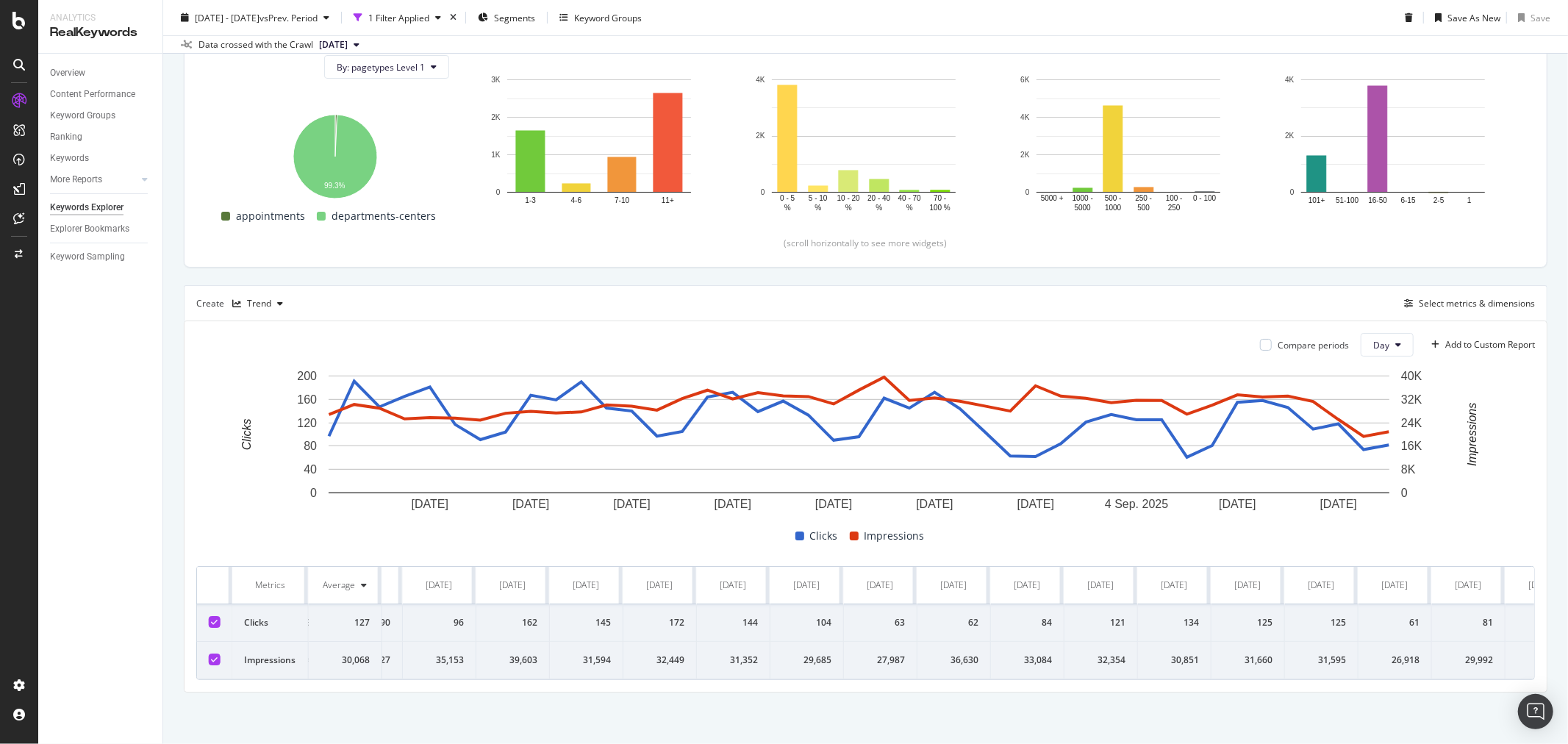
scroll to position [0, 1513]
click at [112, 206] on div "Keywords Explorer" at bounding box center [87, 207] width 74 height 16
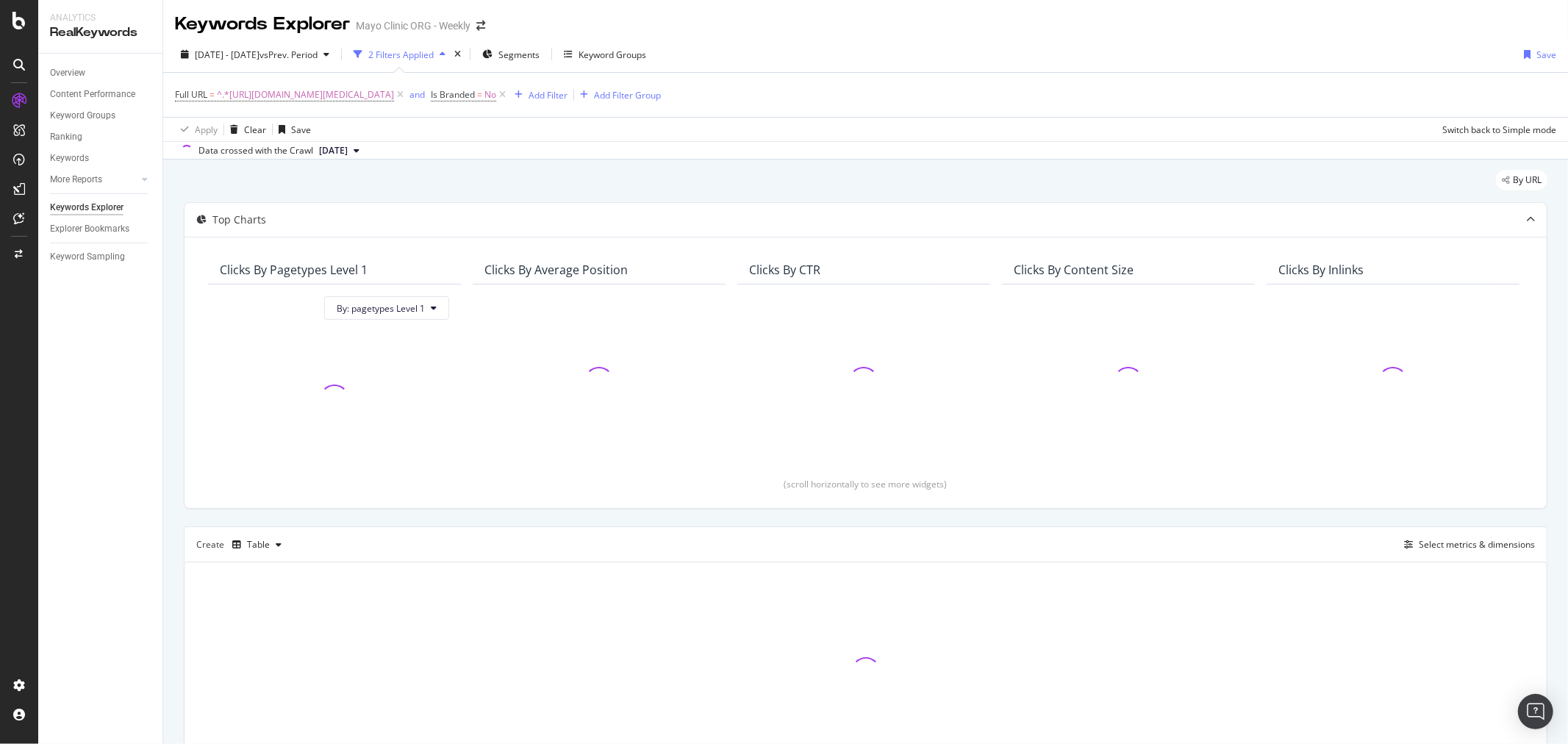
click at [104, 211] on div "Keywords Explorer" at bounding box center [87, 207] width 74 height 16
click at [99, 224] on div "Explorer Bookmarks" at bounding box center [90, 229] width 79 height 16
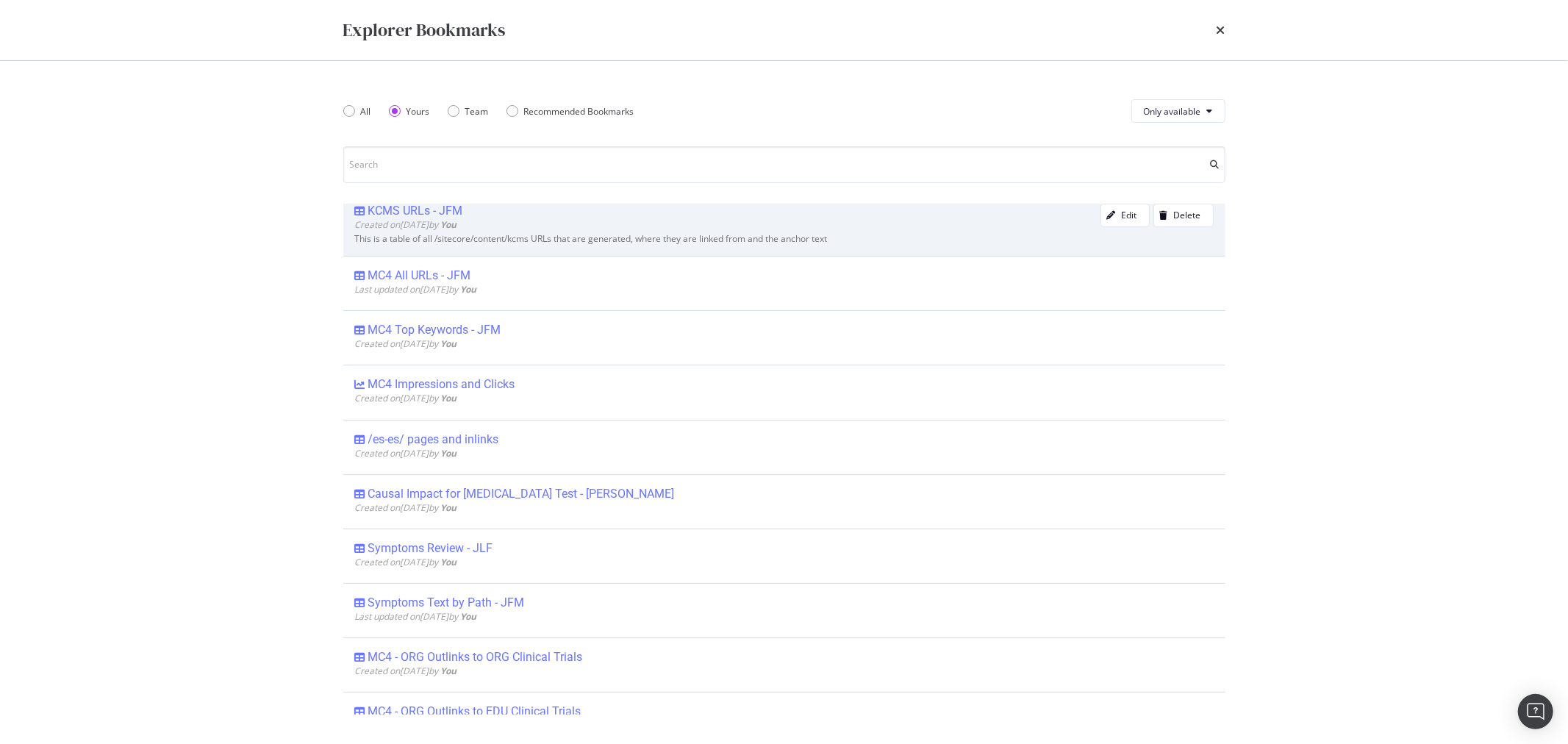
scroll to position [245, 0]
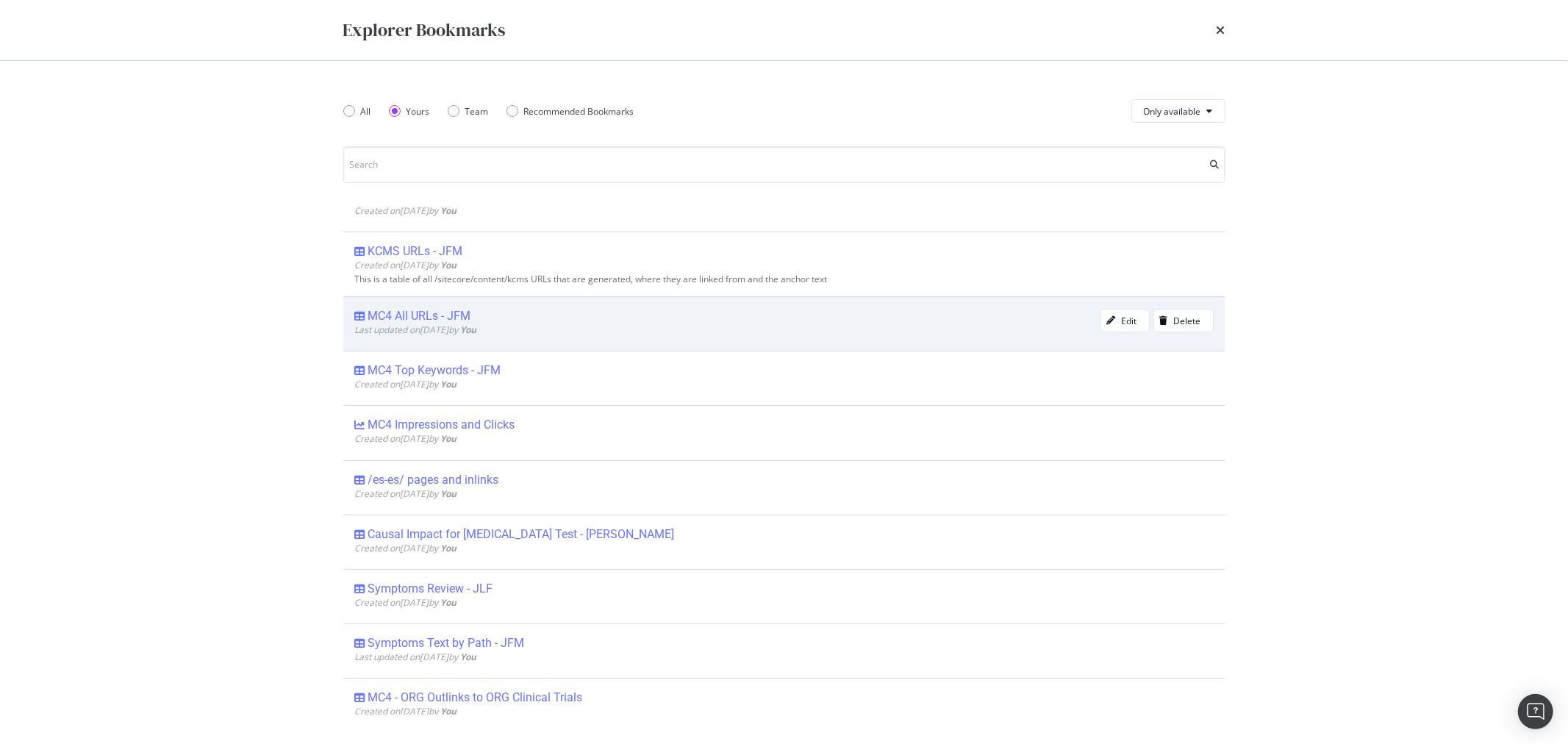
click at [415, 324] on span "Last updated on [DATE] by You" at bounding box center [416, 330] width 122 height 13
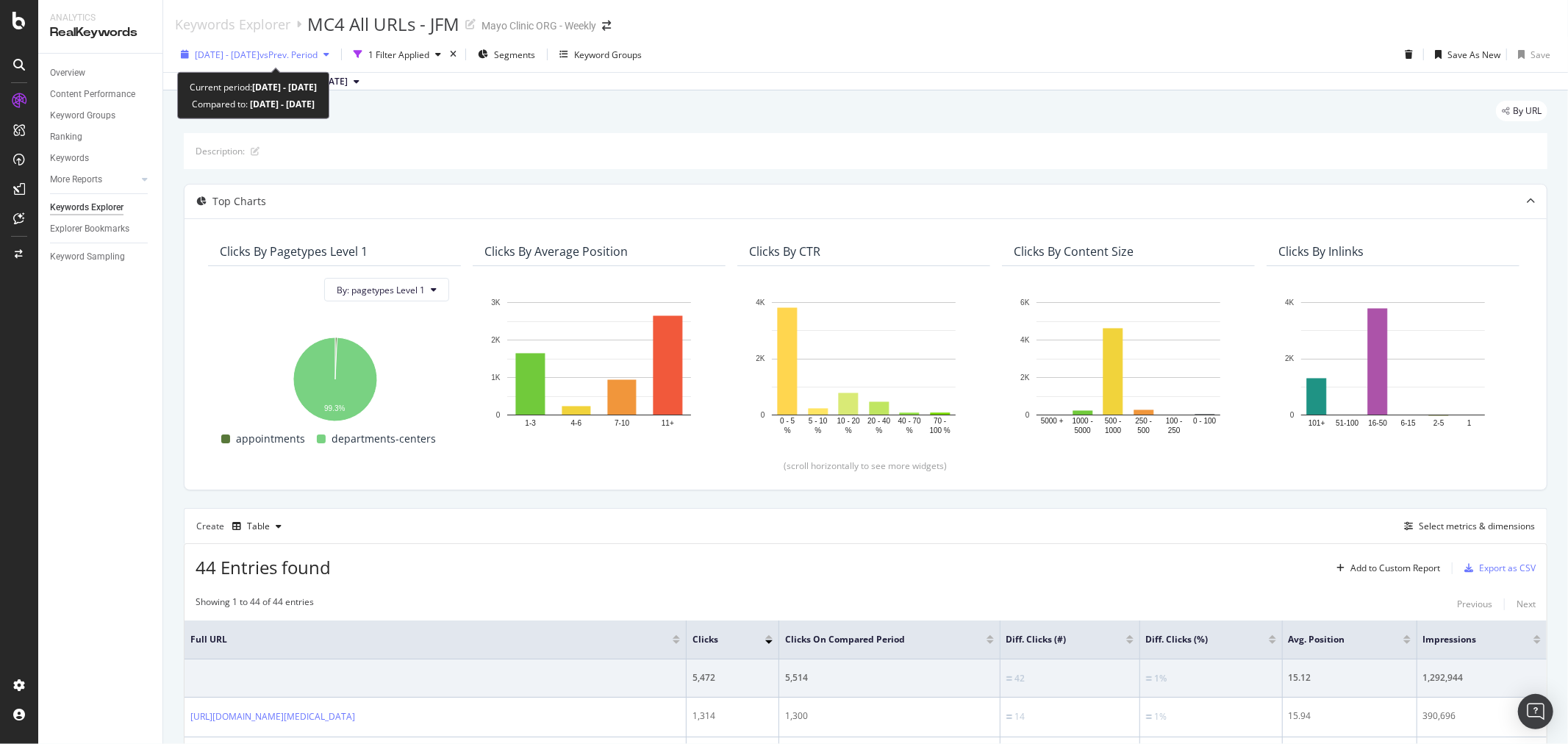
click at [259, 57] on span "[DATE] - [DATE]" at bounding box center [227, 54] width 65 height 13
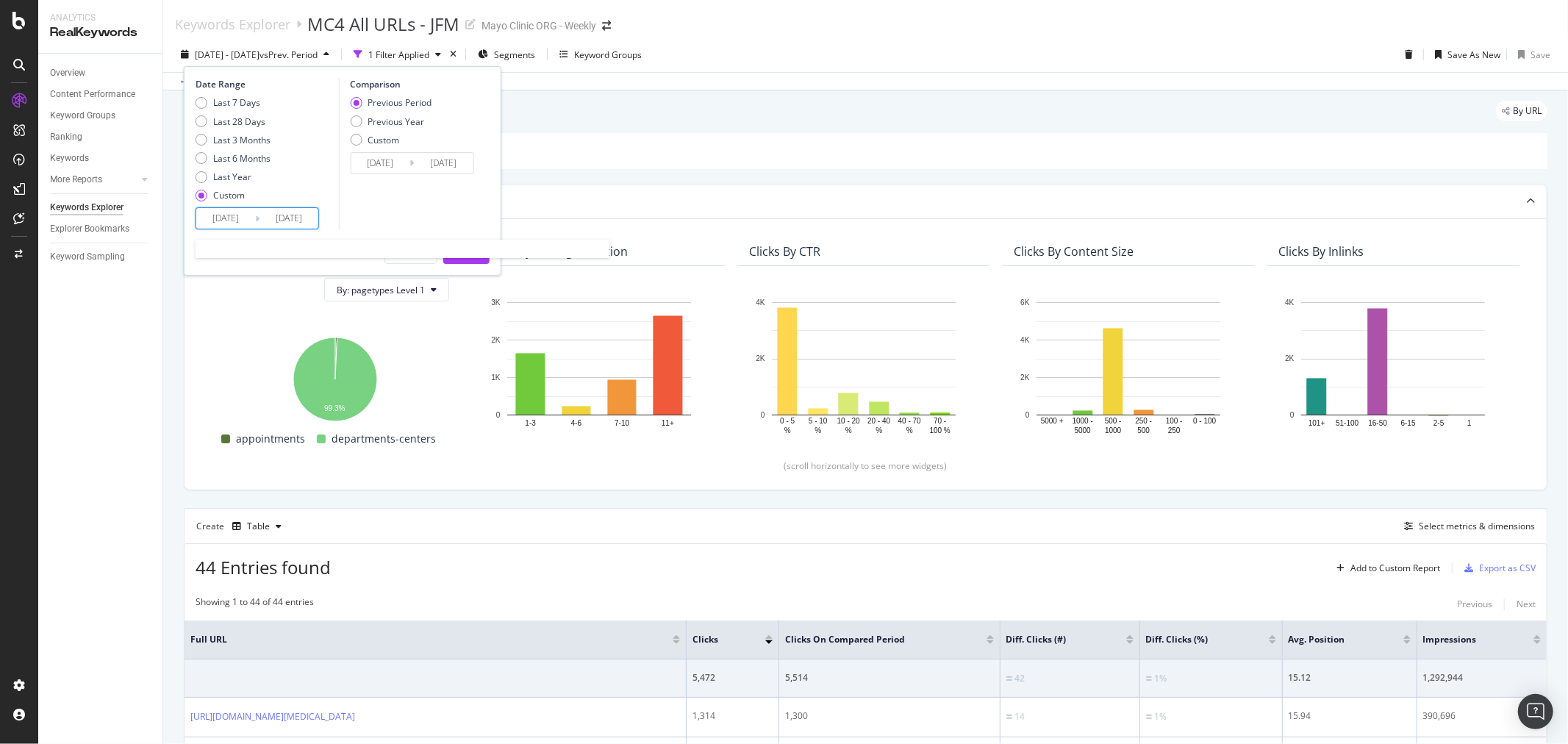
click at [239, 215] on input "[DATE]" at bounding box center [225, 219] width 59 height 21
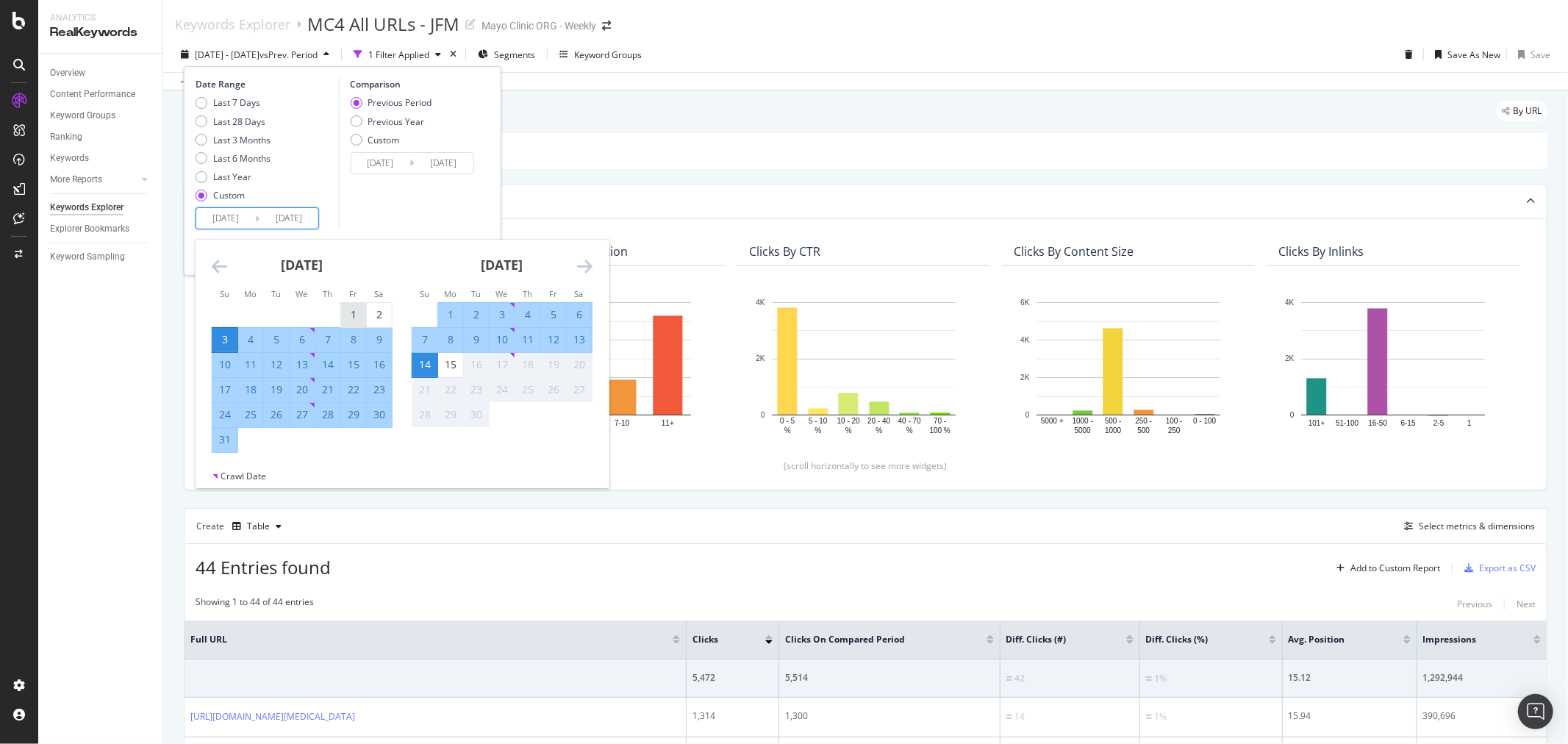
click at [350, 312] on div "1" at bounding box center [354, 315] width 25 height 15
type input "[DATE]"
click at [226, 442] on div "31" at bounding box center [225, 440] width 25 height 15
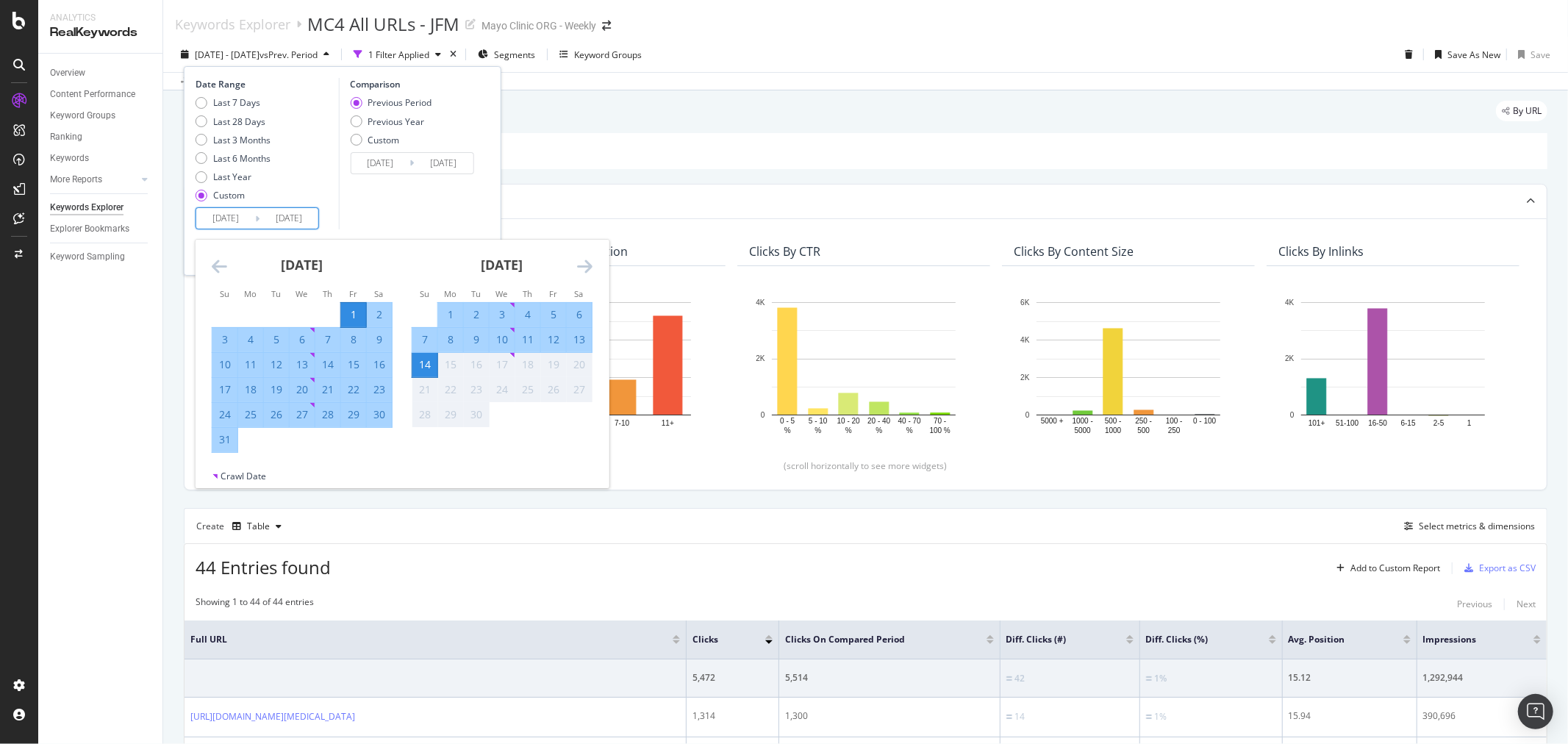
type input "[DATE]"
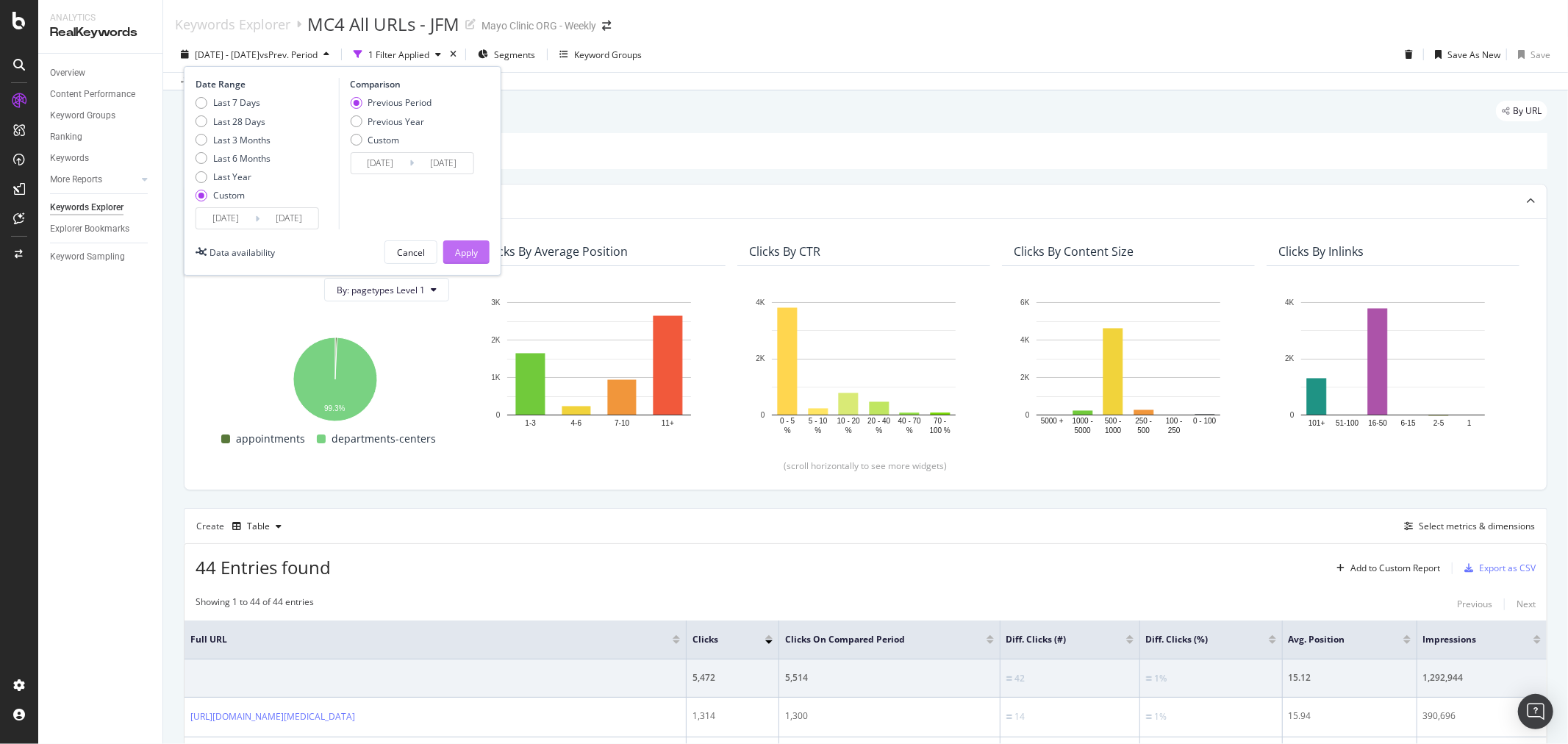
click at [475, 250] on div "Apply" at bounding box center [466, 252] width 23 height 13
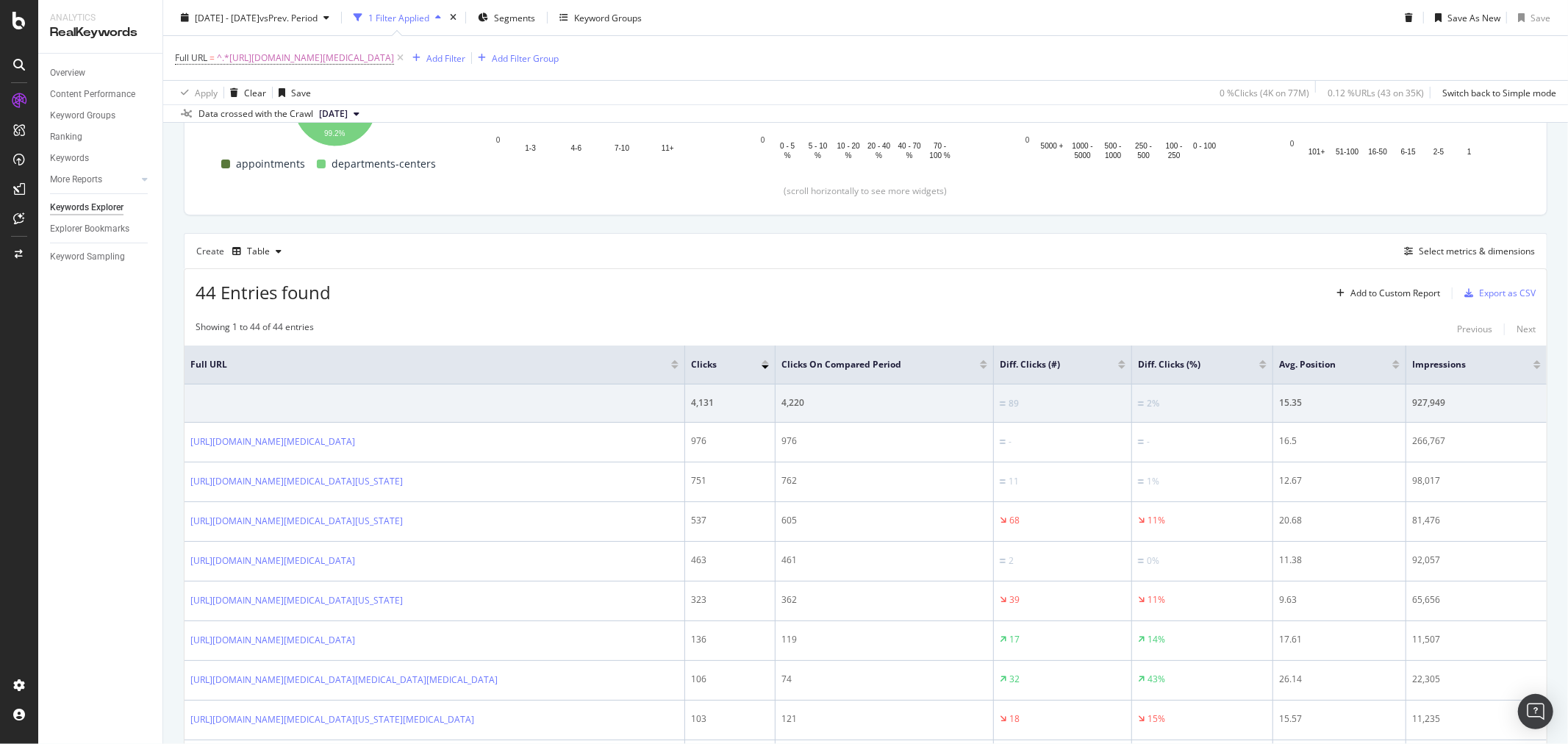
scroll to position [327, 0]
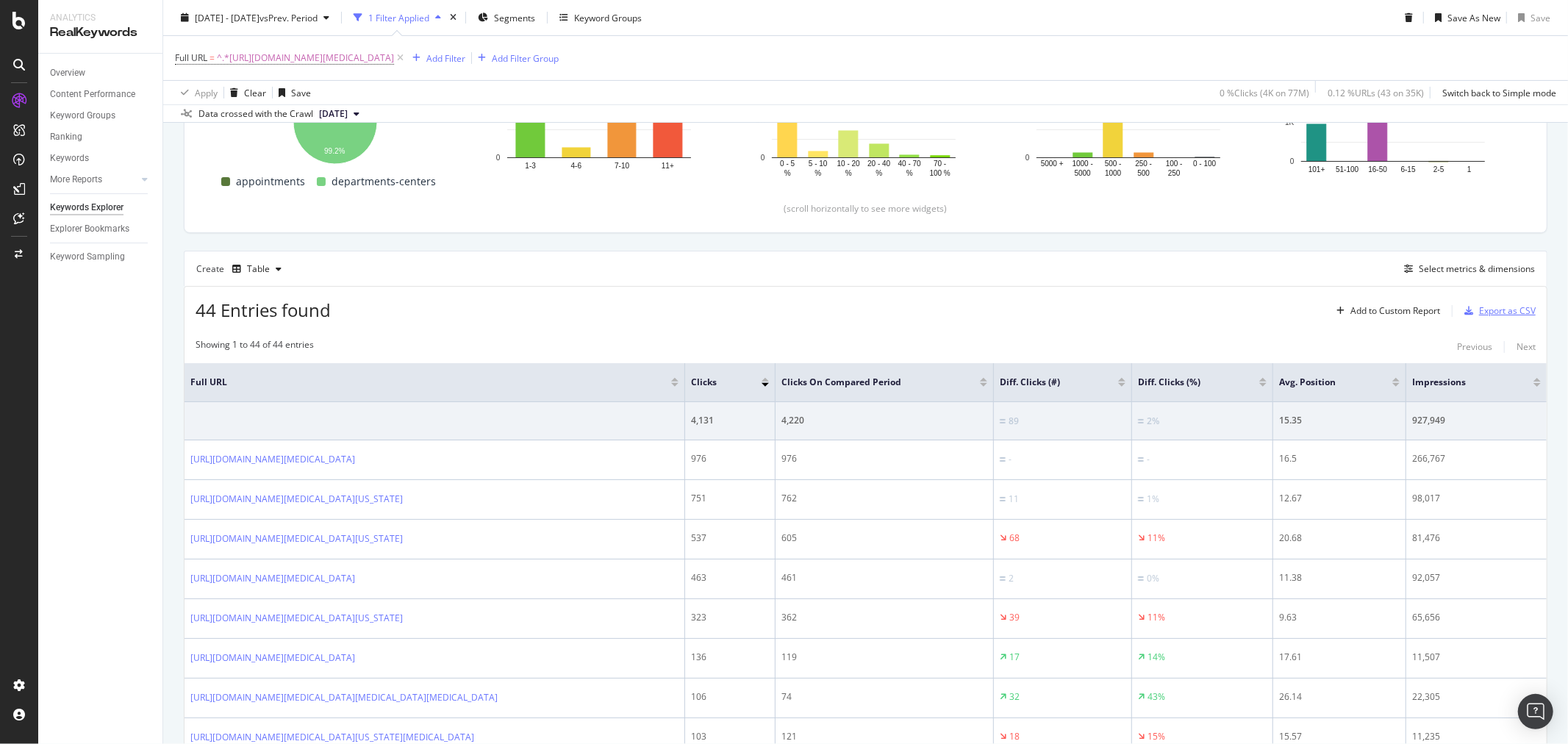
click at [1493, 313] on div "Export as CSV" at bounding box center [1508, 310] width 57 height 13
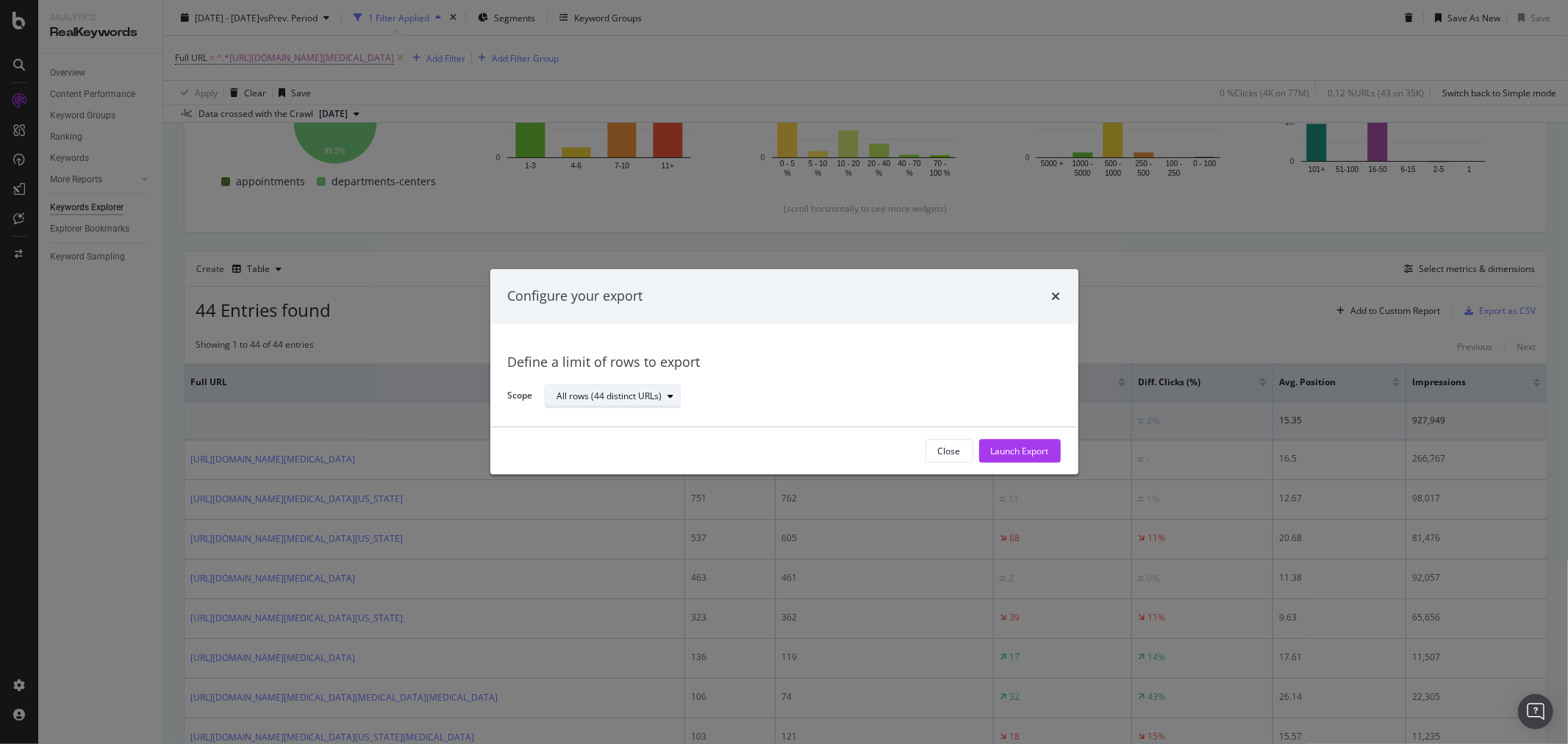
click at [603, 393] on div "All rows (44 distinct URLs)" at bounding box center [609, 396] width 105 height 9
click at [795, 378] on div "Define a limit of rows to export Scope All rows (44 distinct URLs)" at bounding box center [784, 375] width 553 height 69
click at [1008, 456] on div "Launch Export" at bounding box center [1020, 451] width 58 height 13
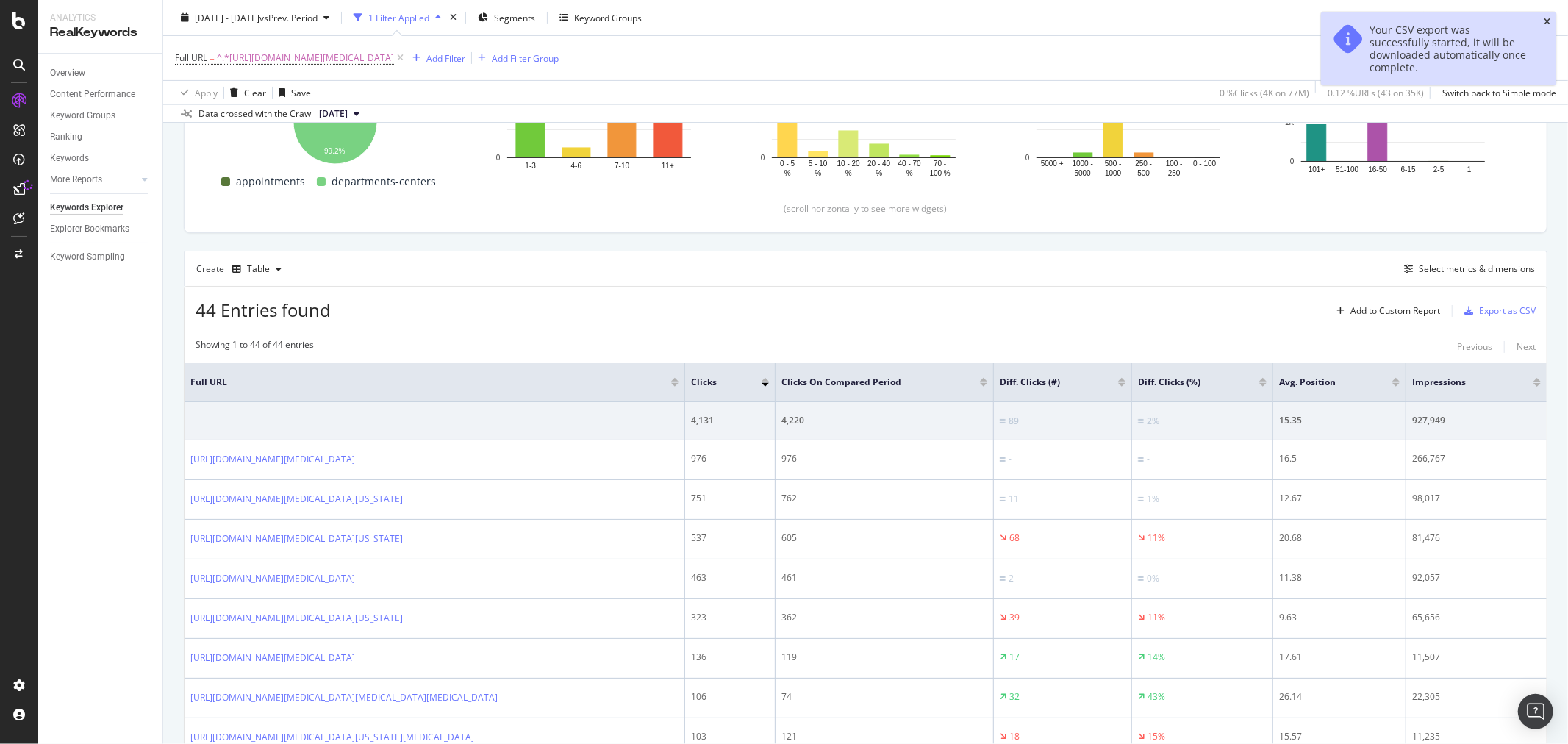
click at [1548, 22] on icon "close toast" at bounding box center [1547, 22] width 7 height 9
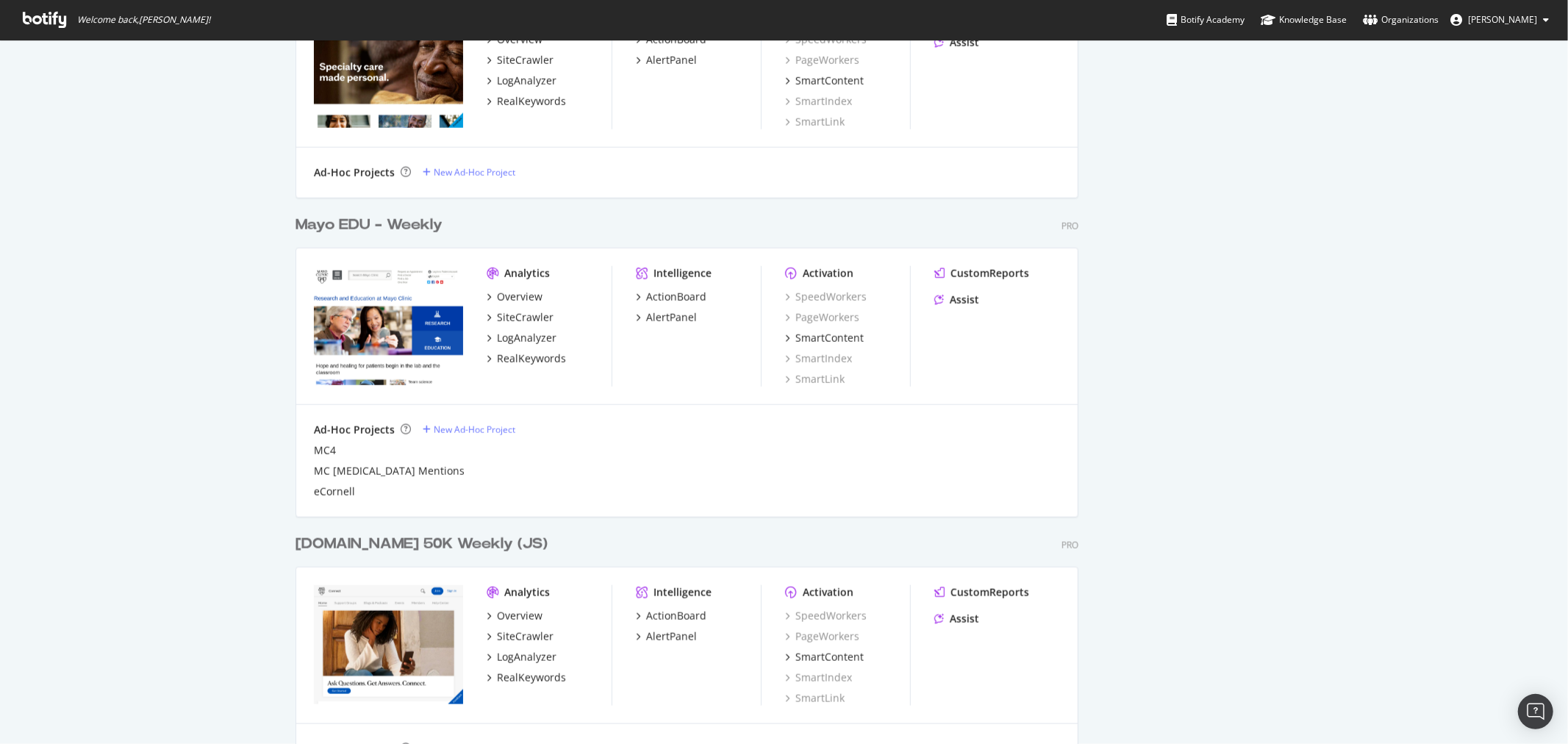
scroll to position [1389, 0]
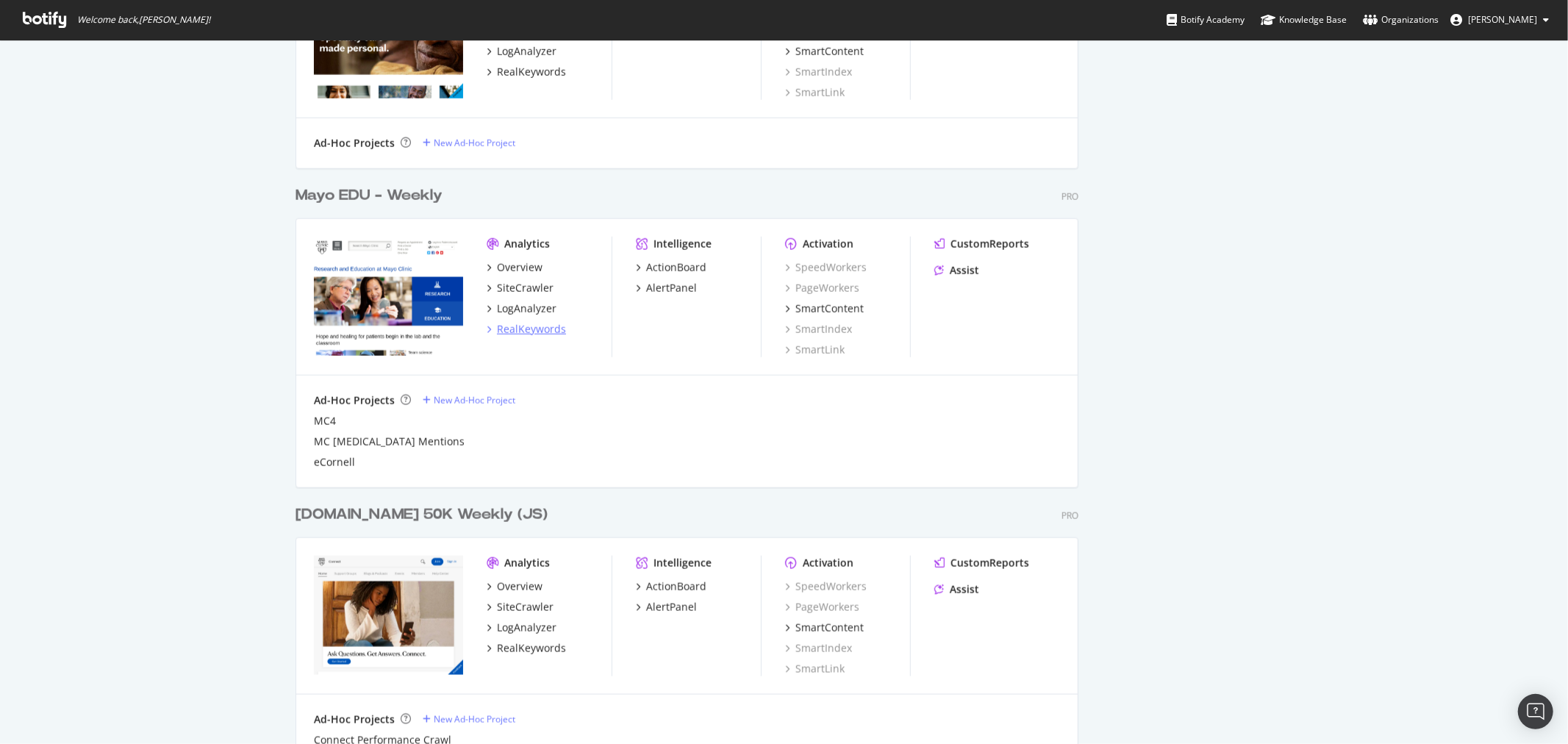
click at [511, 325] on div "RealKeywords" at bounding box center [531, 330] width 69 height 15
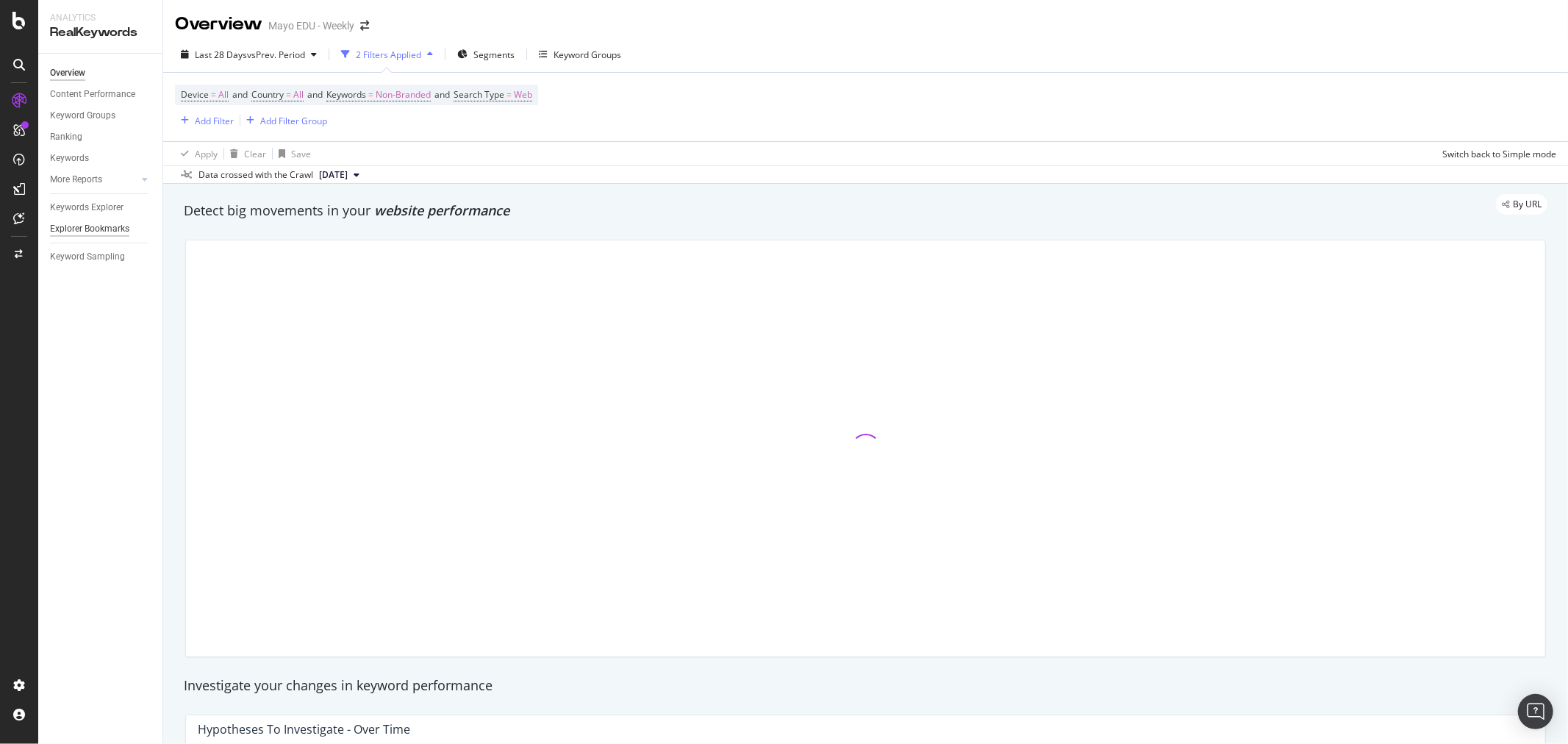
click at [119, 228] on div "Explorer Bookmarks" at bounding box center [90, 229] width 79 height 16
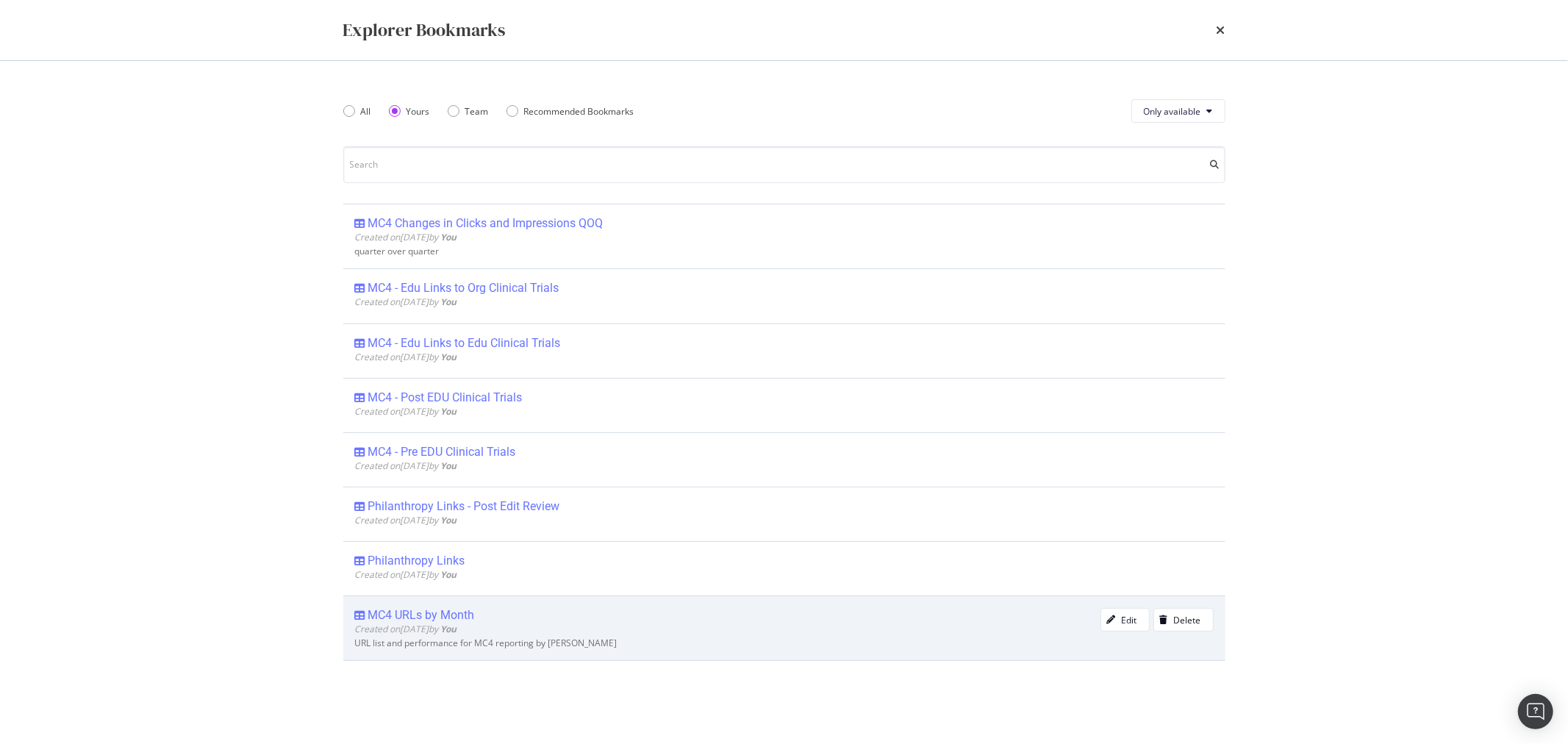
click at [457, 623] on span "Created on 2024 Dec 3rd by You" at bounding box center [406, 629] width 102 height 13
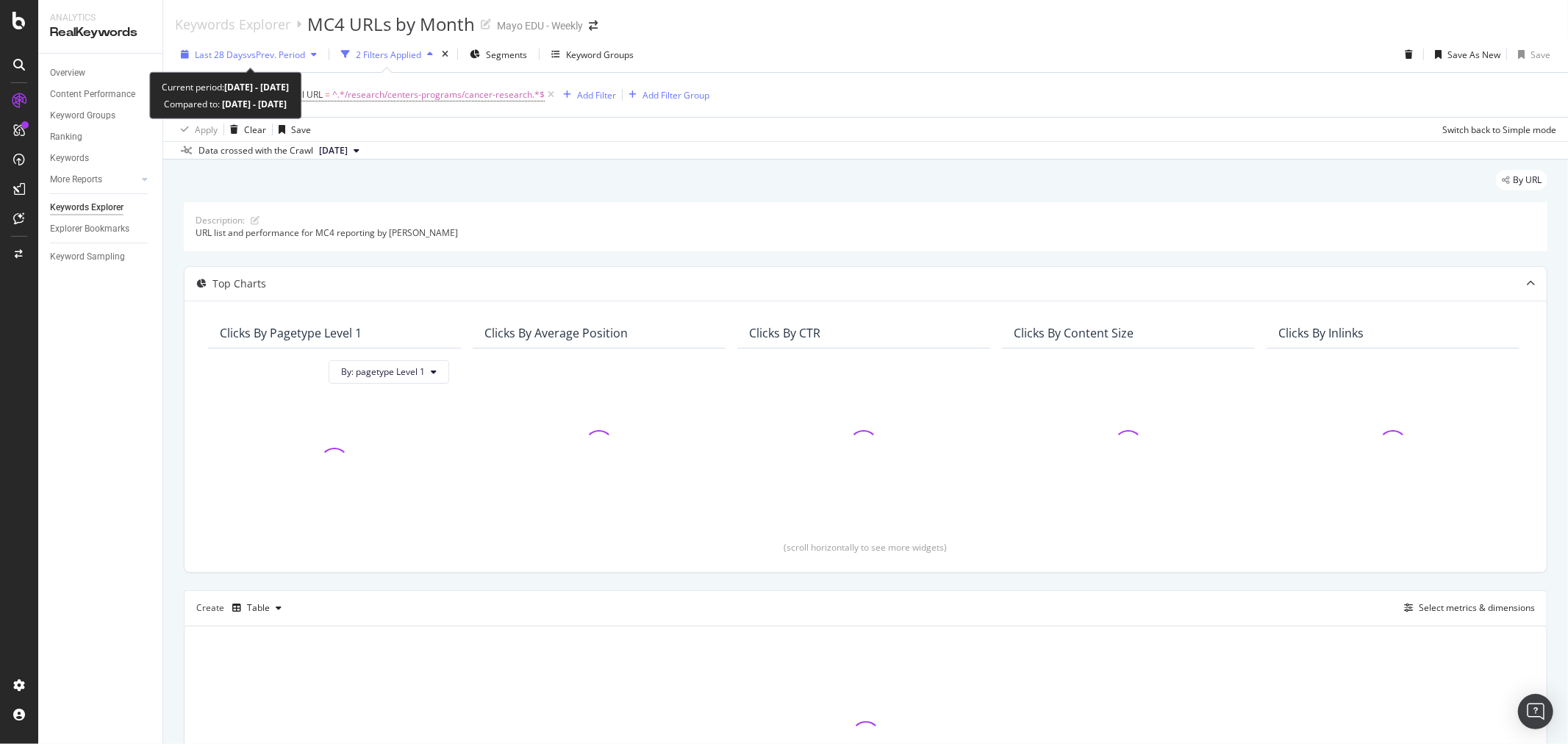
click at [255, 55] on span "vs Prev. Period" at bounding box center [276, 54] width 58 height 13
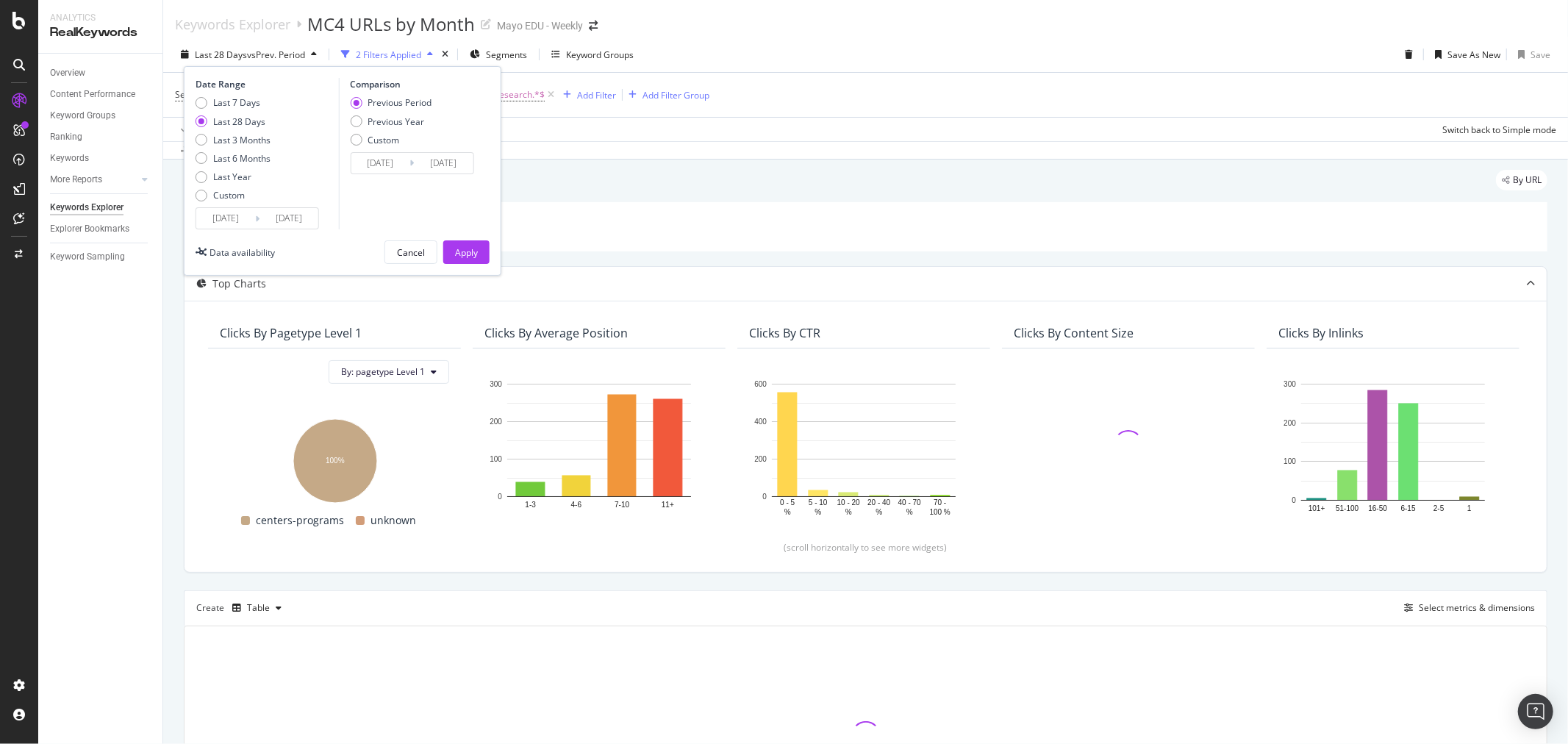
click at [239, 218] on input "[DATE]" at bounding box center [225, 219] width 59 height 21
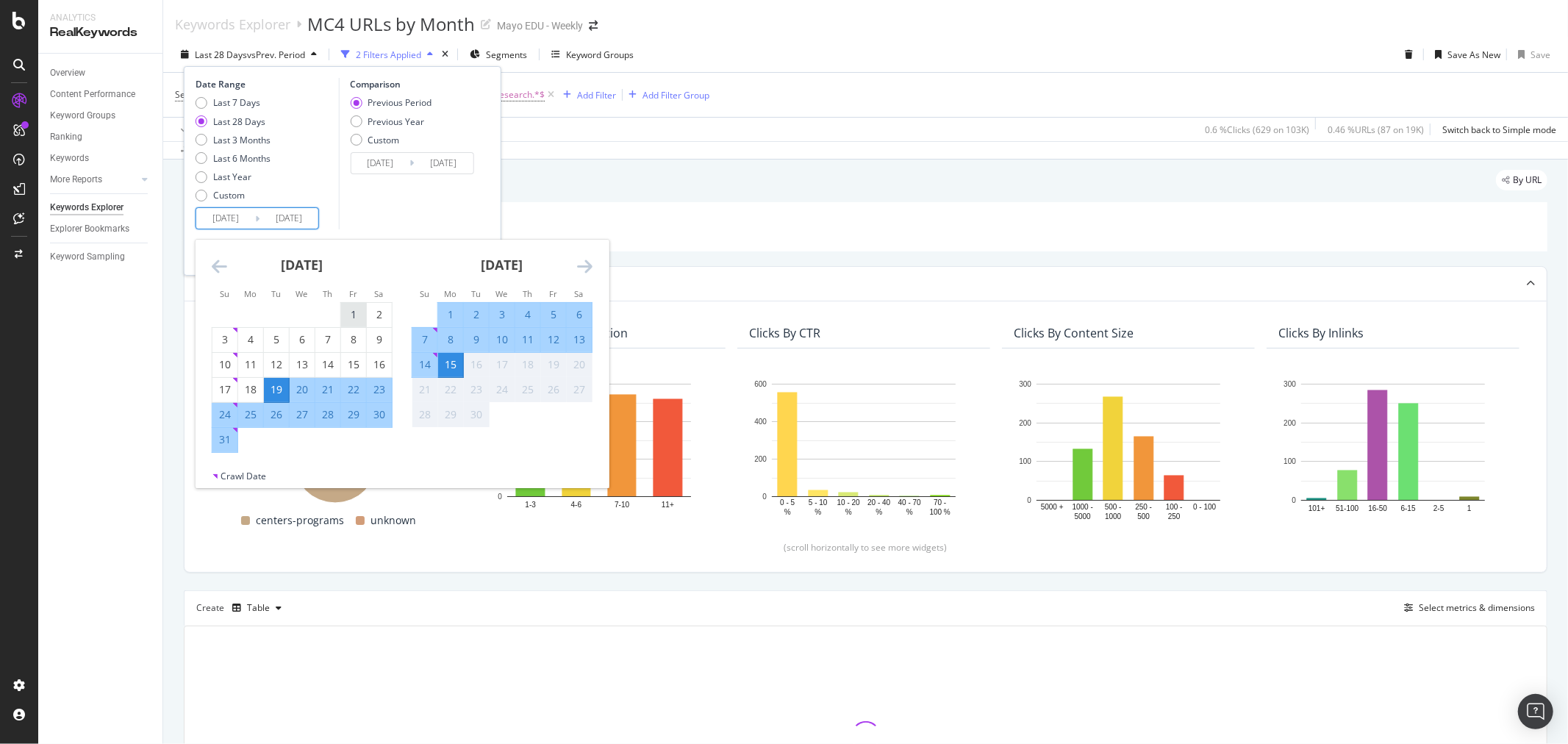
click at [348, 313] on div "1" at bounding box center [354, 315] width 25 height 15
type input "[DATE]"
type input "2025/06/16"
type input "[DATE]"
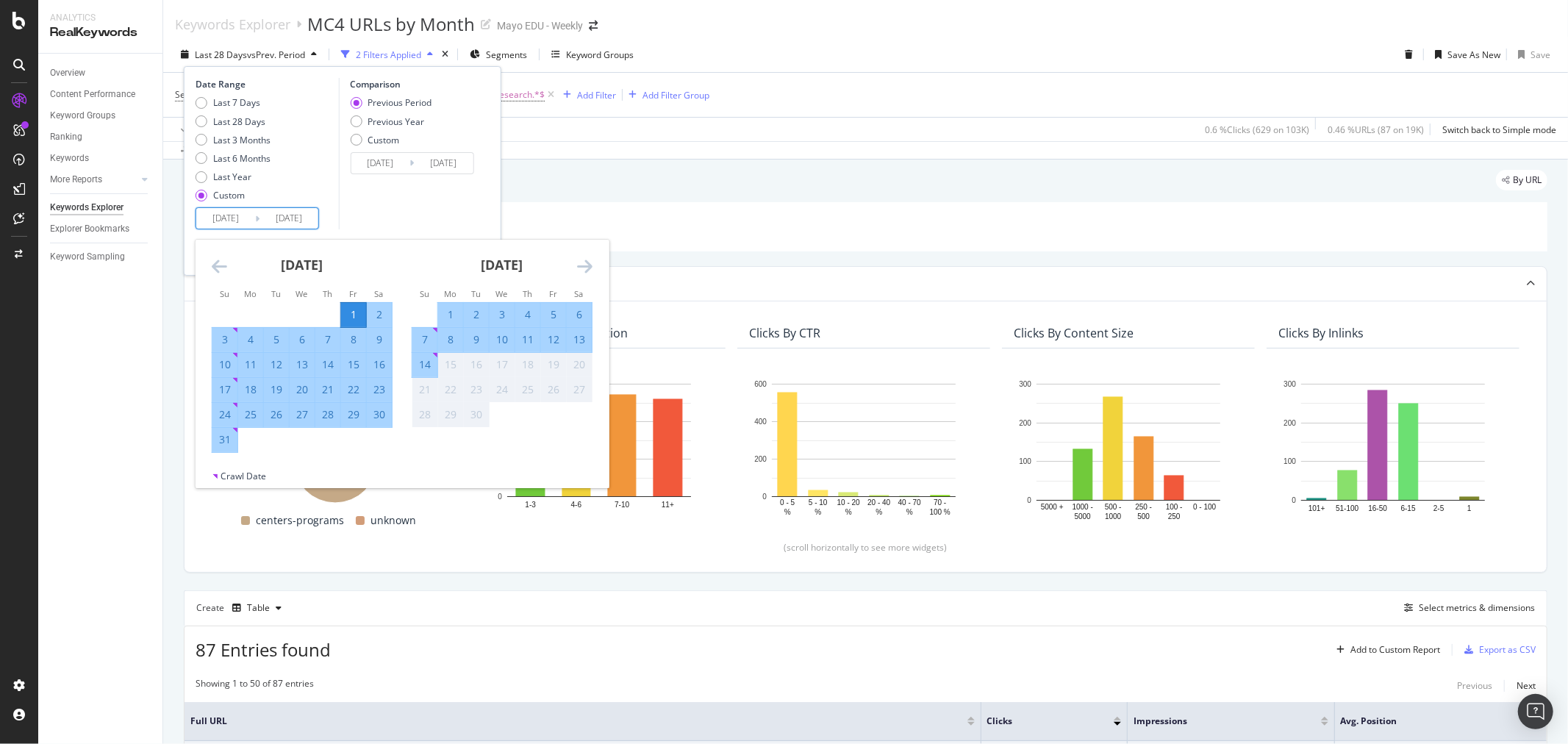
click at [224, 443] on div "31" at bounding box center [225, 440] width 25 height 15
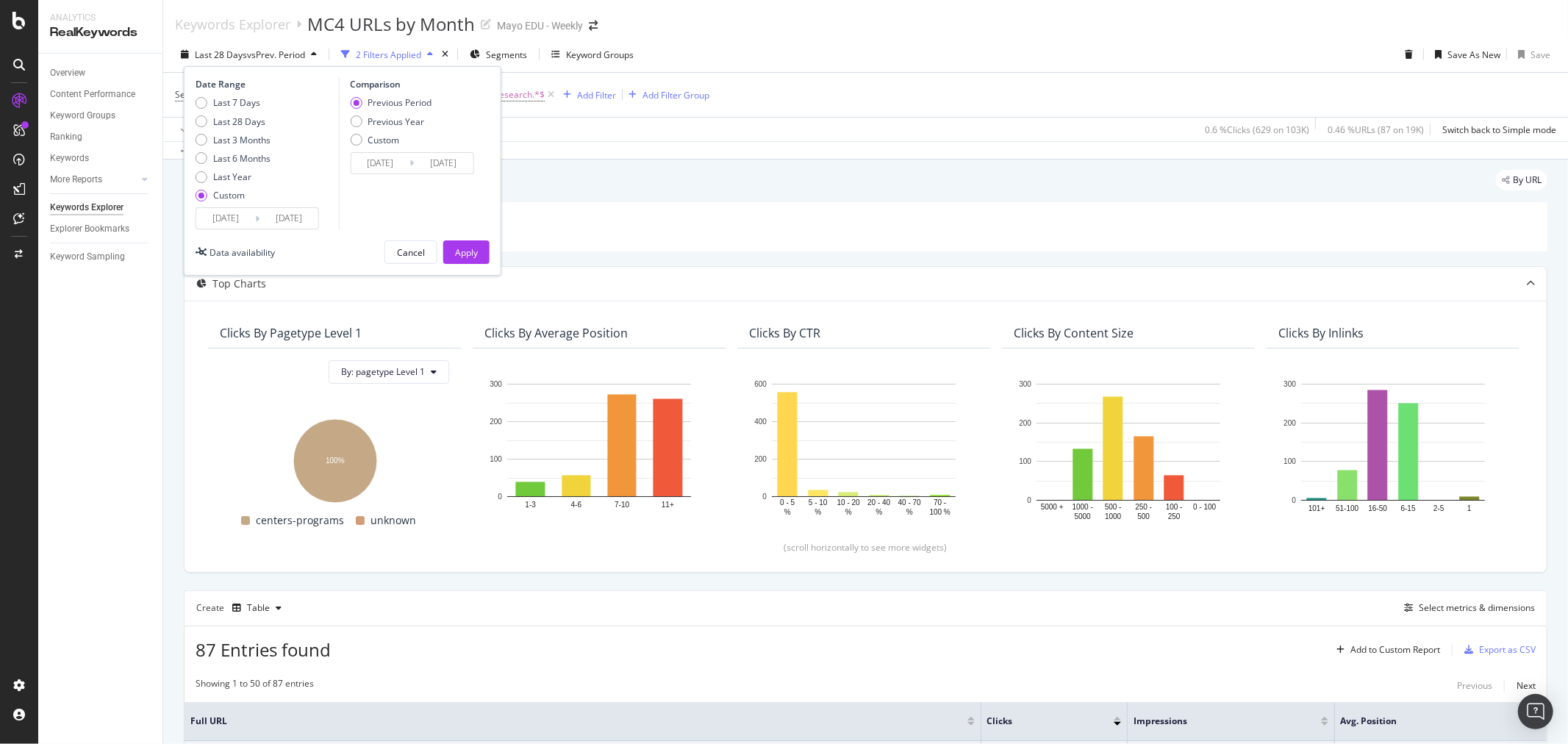
type input "[DATE]"
click at [468, 252] on div "Apply" at bounding box center [466, 252] width 23 height 13
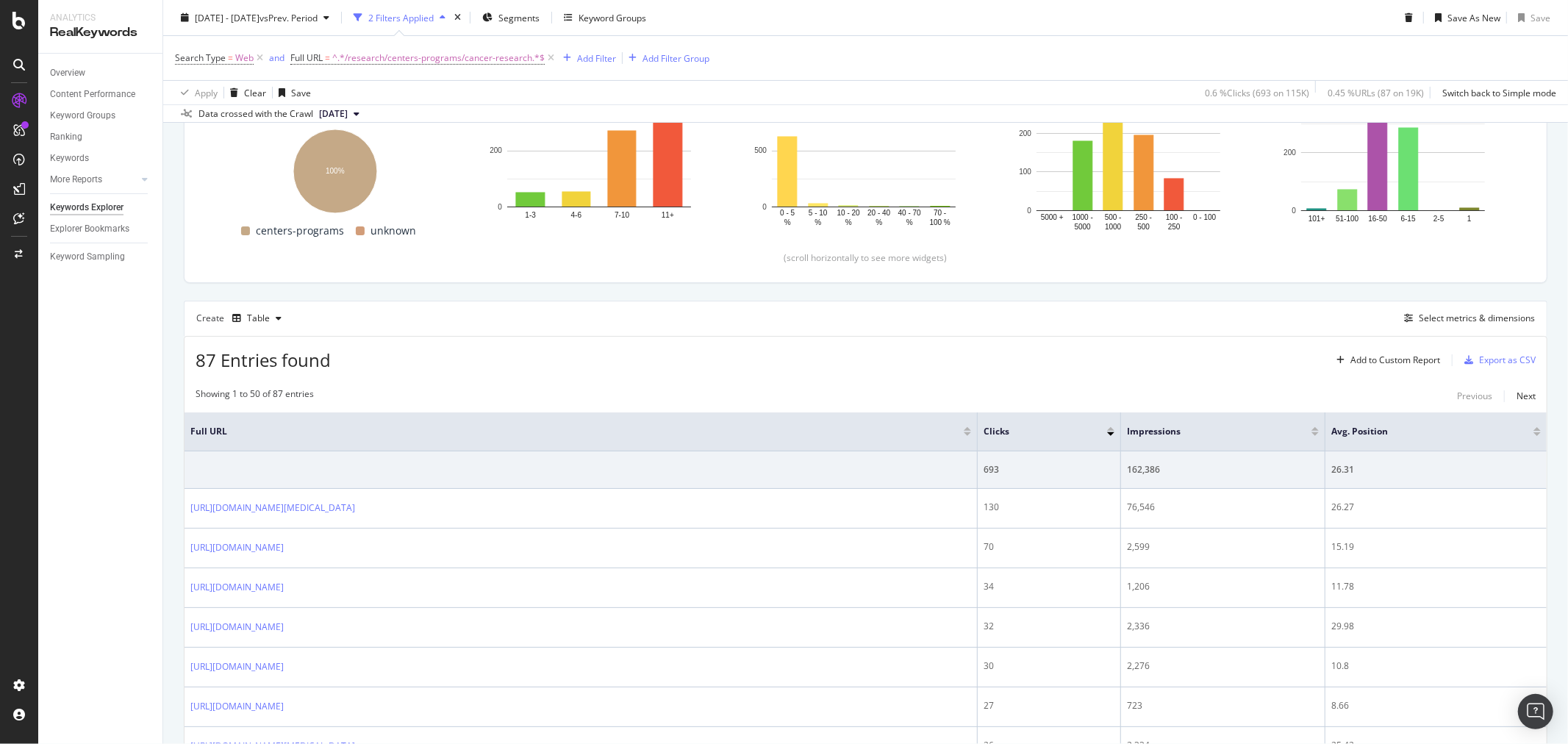
scroll to position [318, 0]
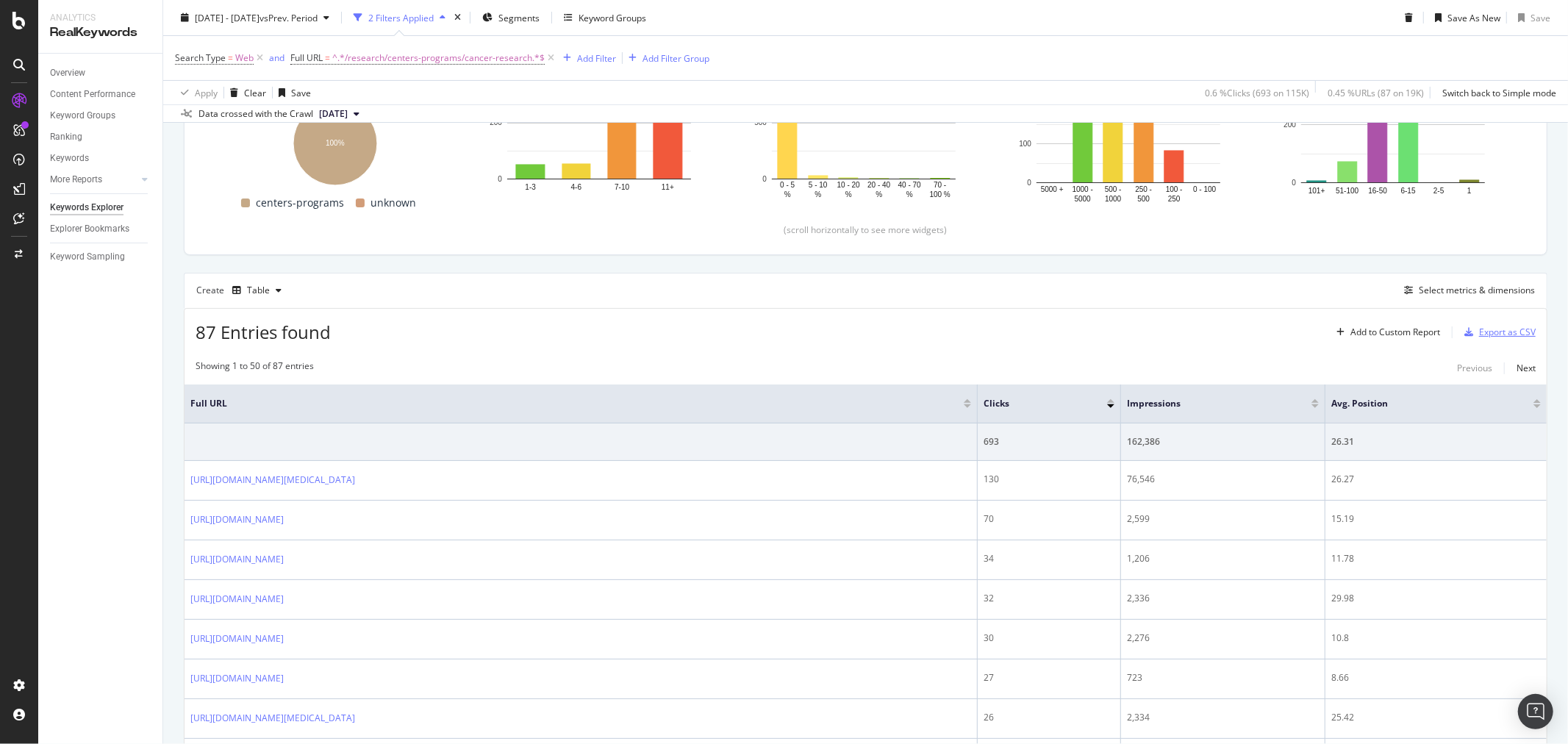
click at [1479, 331] on div "Export as CSV" at bounding box center [1508, 332] width 57 height 13
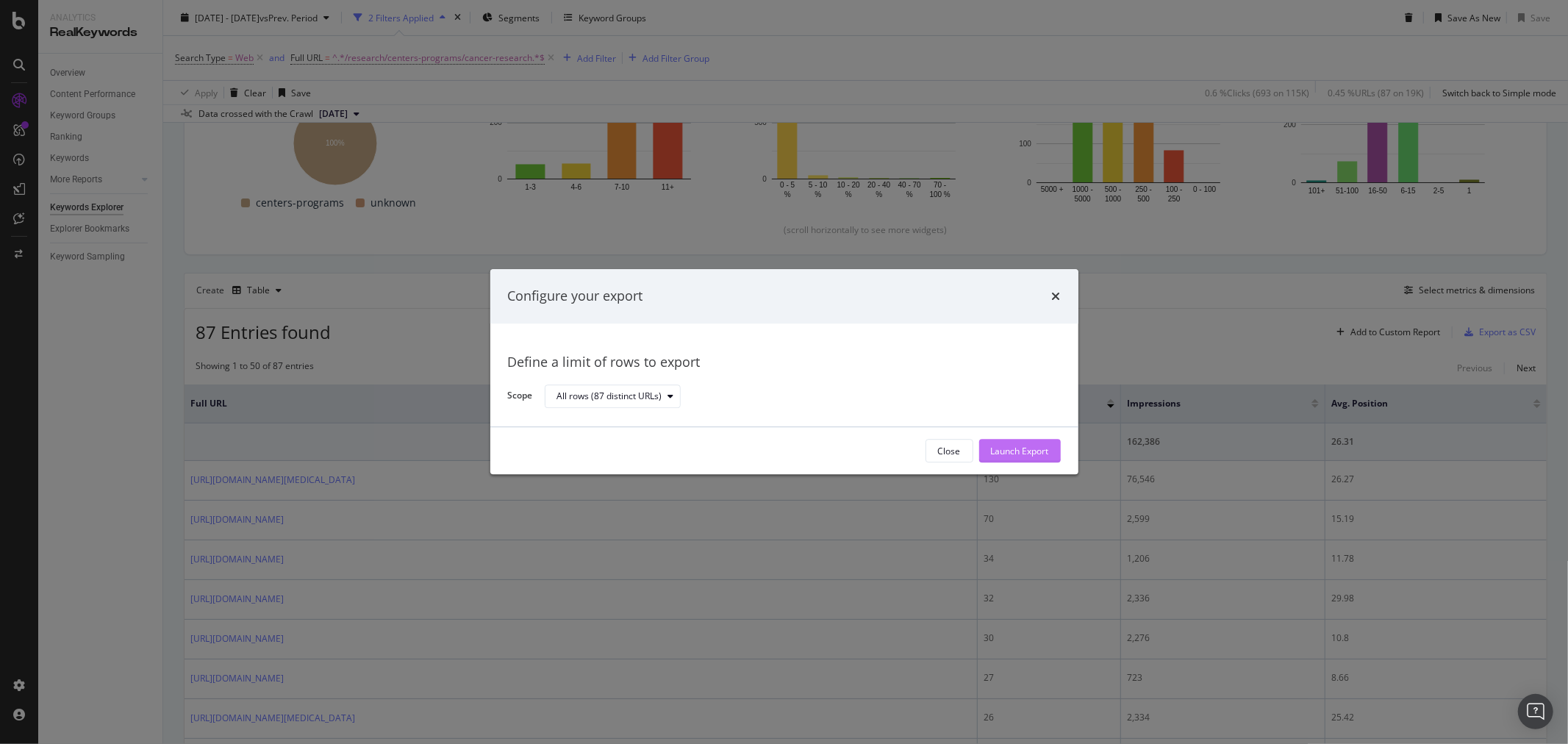
click at [1003, 460] on div "Launch Export" at bounding box center [1020, 451] width 58 height 22
